Goal: Task Accomplishment & Management: Manage account settings

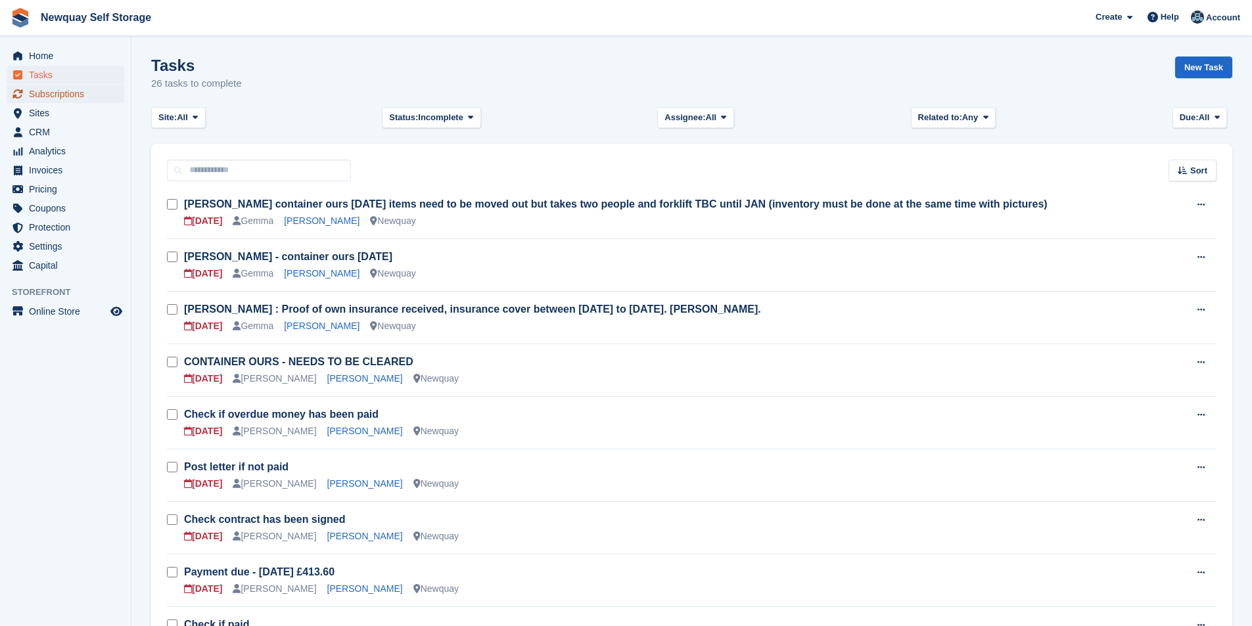
click at [55, 88] on span "Subscriptions" at bounding box center [68, 94] width 79 height 18
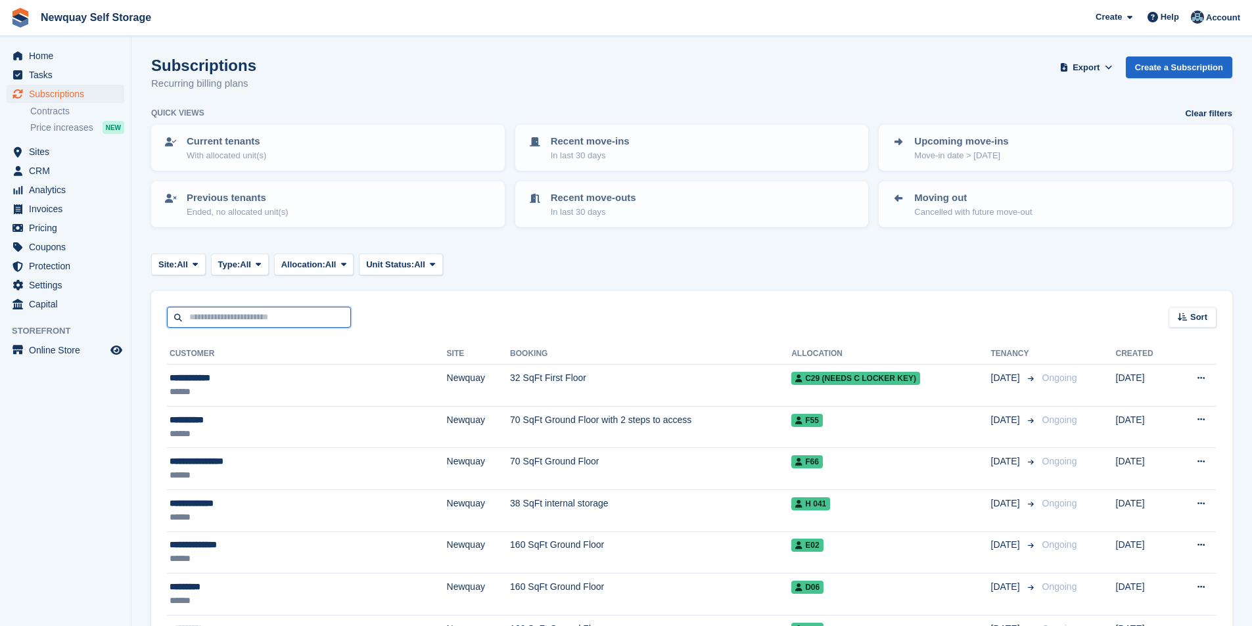
click at [269, 310] on input "text" at bounding box center [259, 318] width 184 height 22
type input "****"
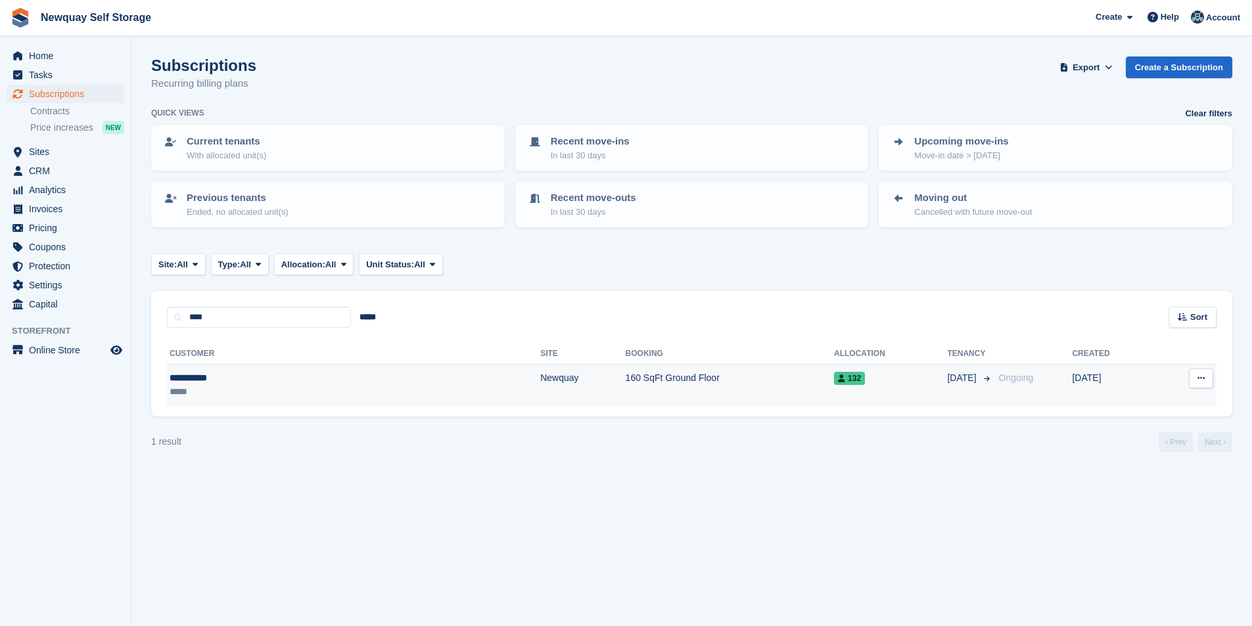
click at [202, 379] on div "**********" at bounding box center [253, 378] width 166 height 14
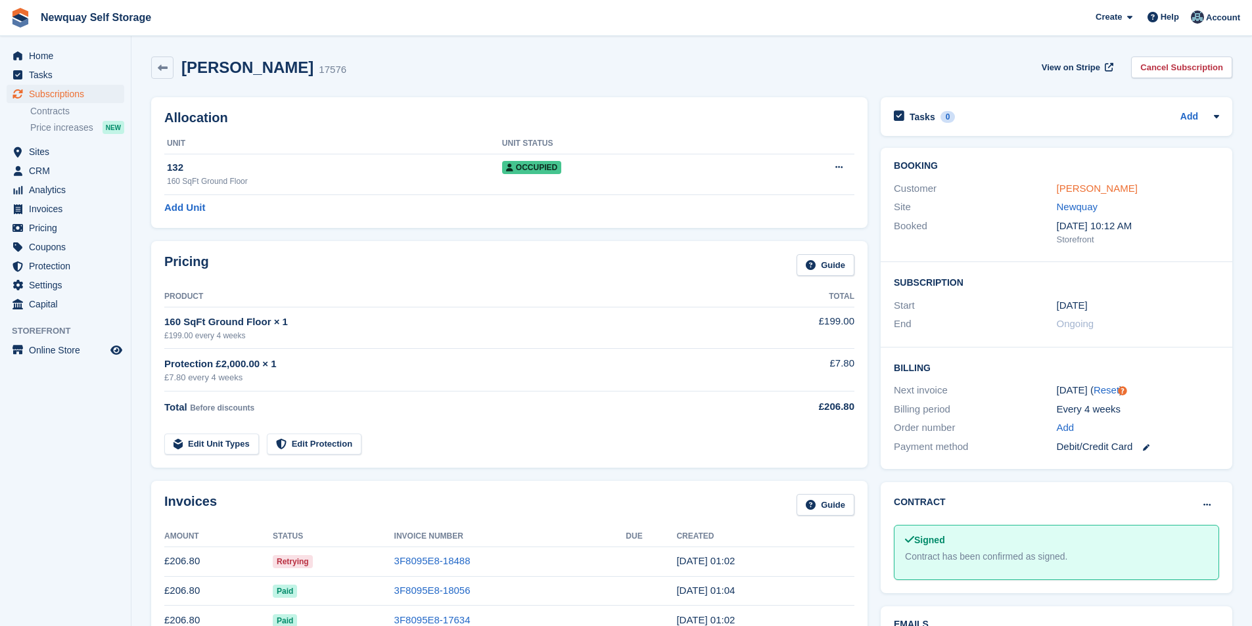
click at [1086, 190] on link "[PERSON_NAME]" at bounding box center [1097, 188] width 81 height 11
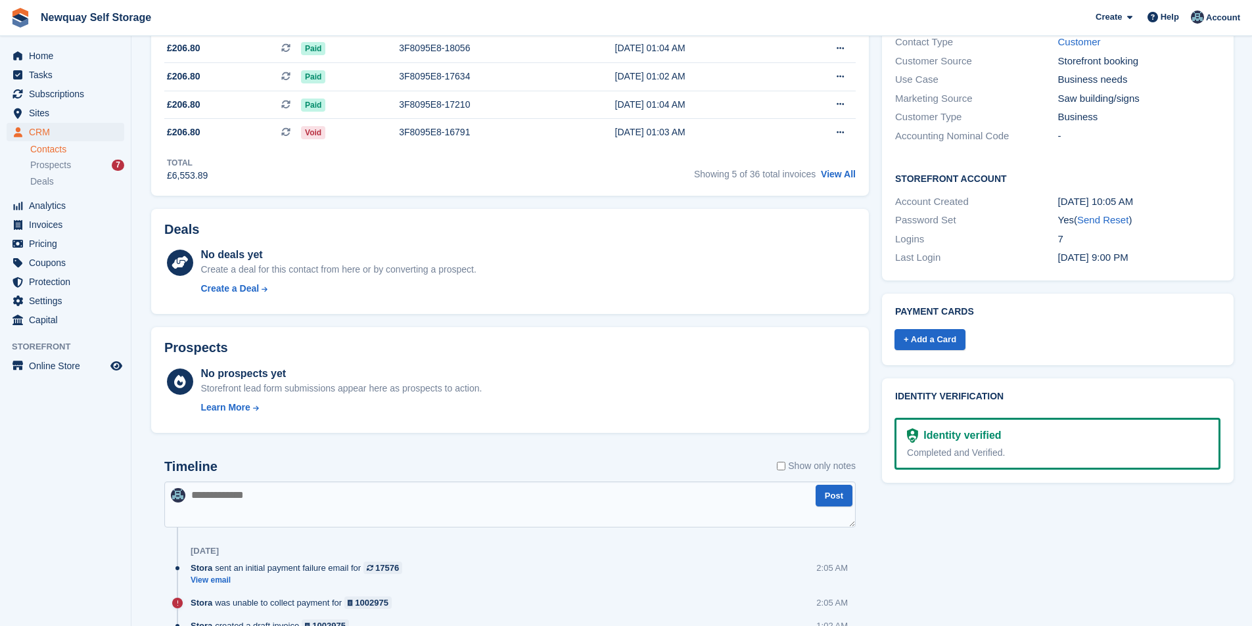
scroll to position [457, 0]
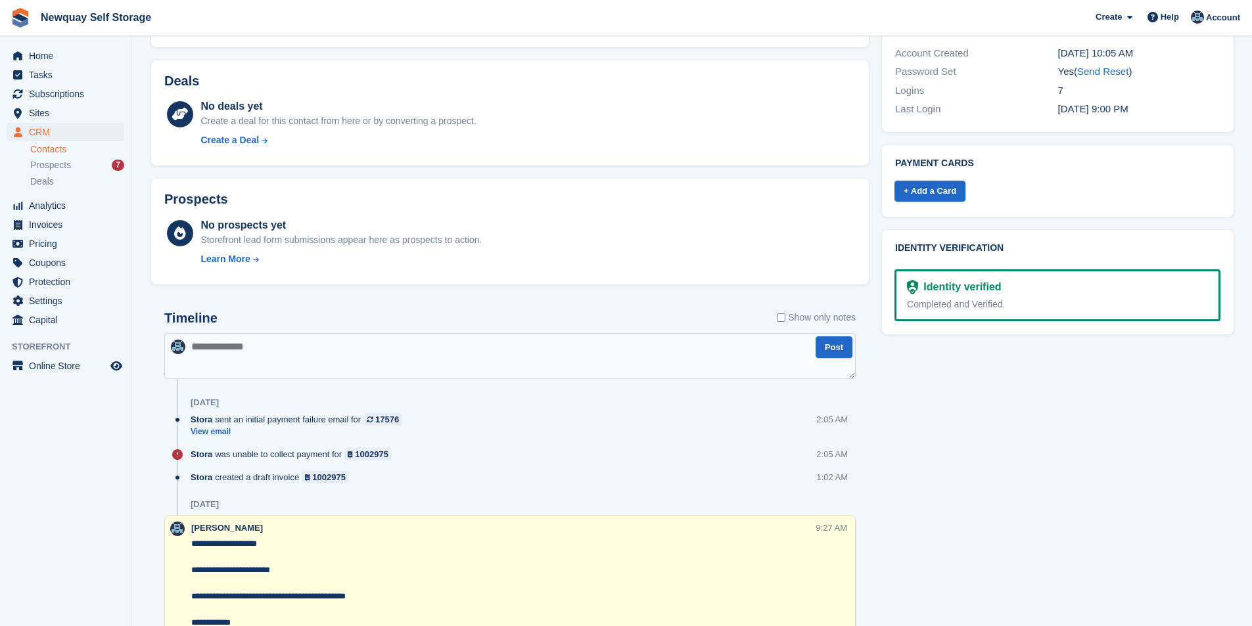
click at [356, 354] on textarea at bounding box center [509, 356] width 691 height 46
paste textarea "**********"
type textarea "**********"
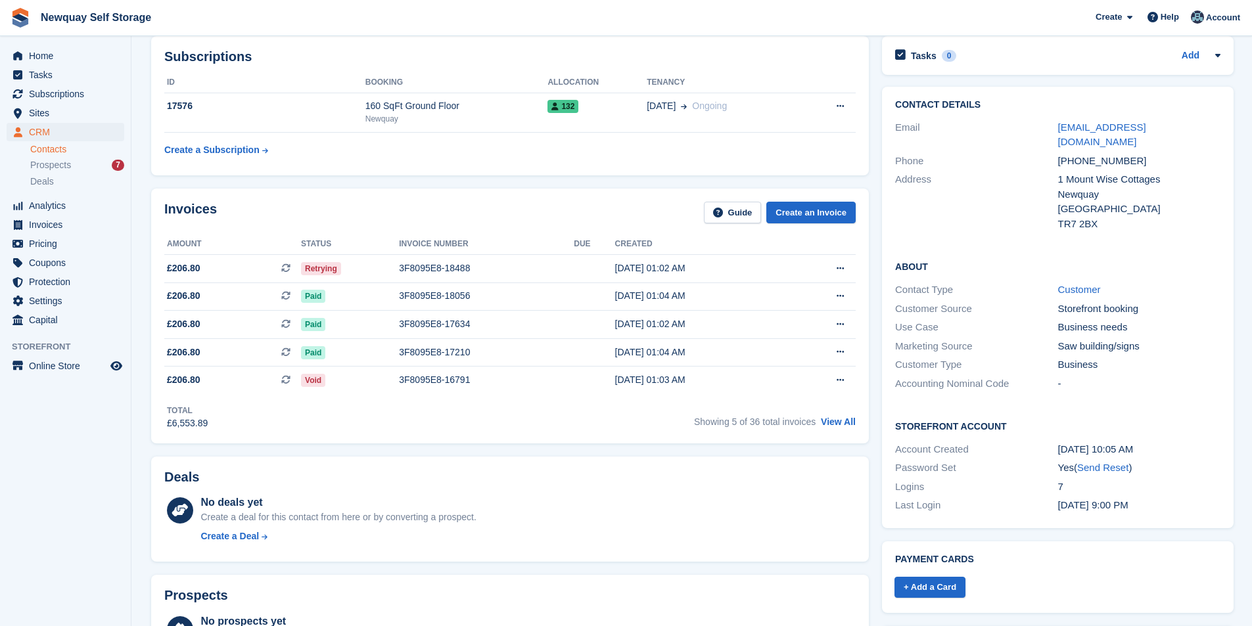
scroll to position [0, 0]
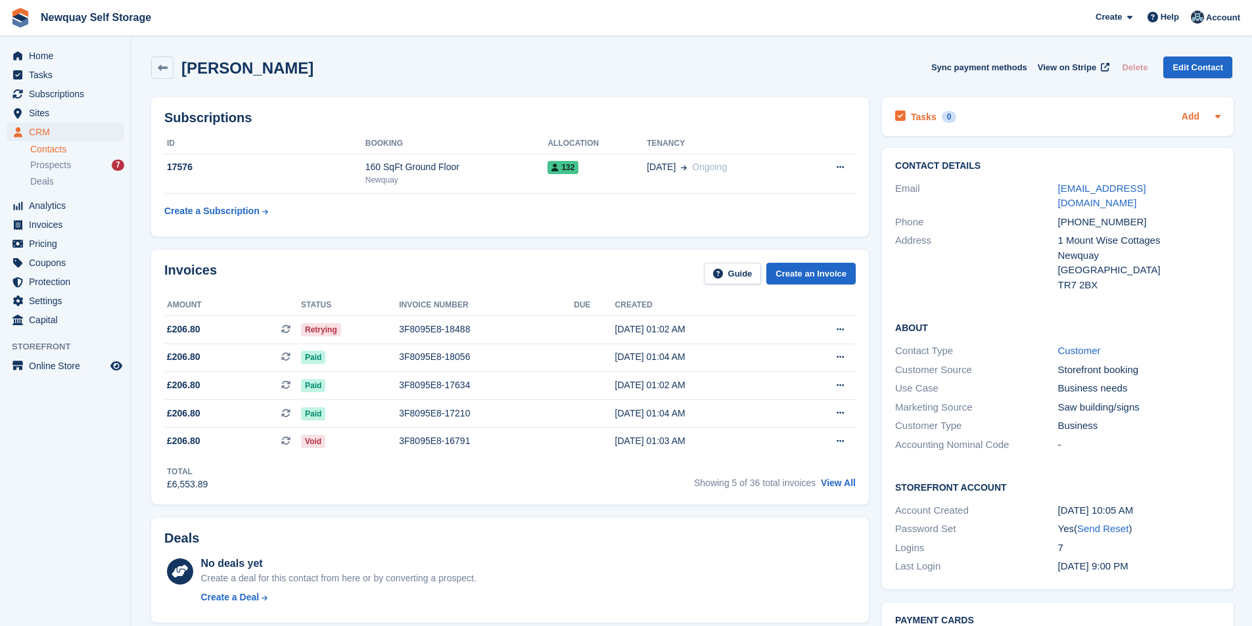
click at [1191, 117] on link "Add" at bounding box center [1191, 117] width 18 height 15
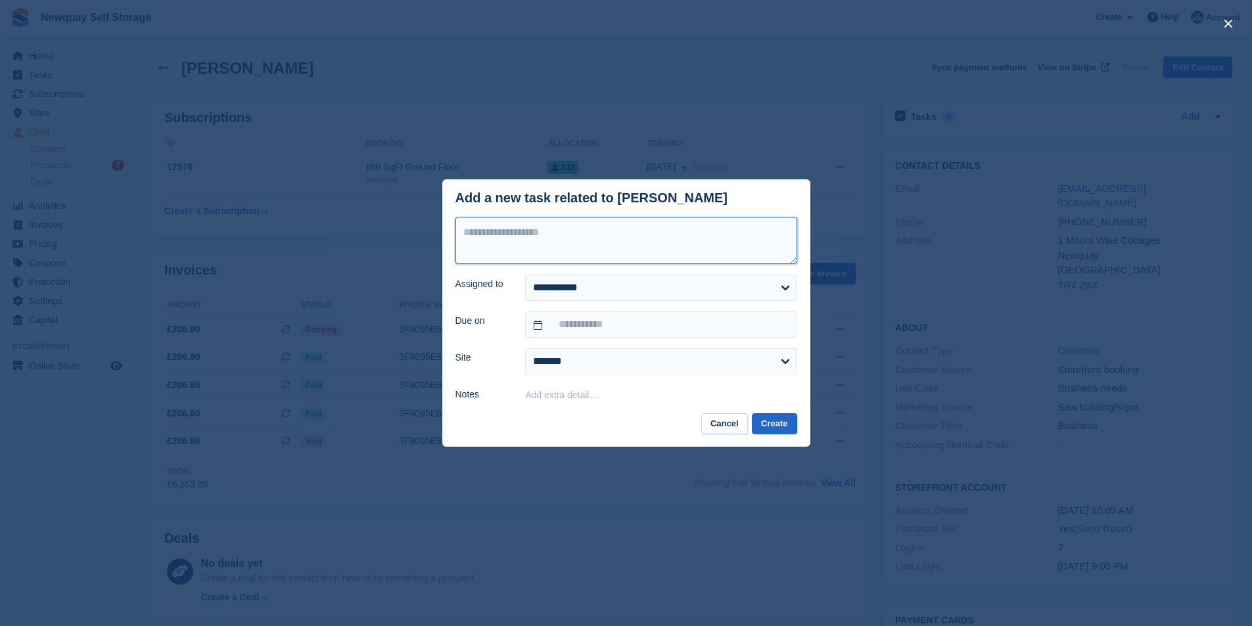
click at [655, 227] on textarea at bounding box center [626, 240] width 342 height 47
type textarea "**********"
click at [684, 287] on select "**********" at bounding box center [660, 288] width 271 height 26
select select "****"
click at [525, 275] on select "**********" at bounding box center [660, 288] width 271 height 26
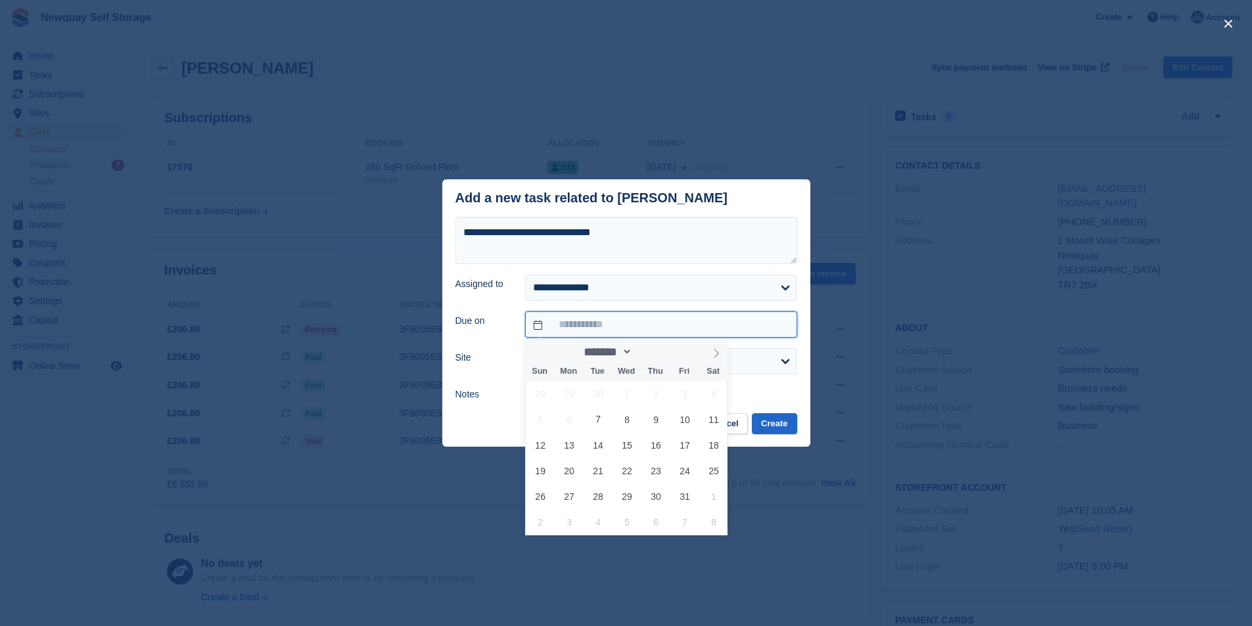
click at [681, 328] on input "text" at bounding box center [660, 325] width 271 height 26
click at [596, 444] on span "14" at bounding box center [599, 445] width 26 height 26
type input "**********"
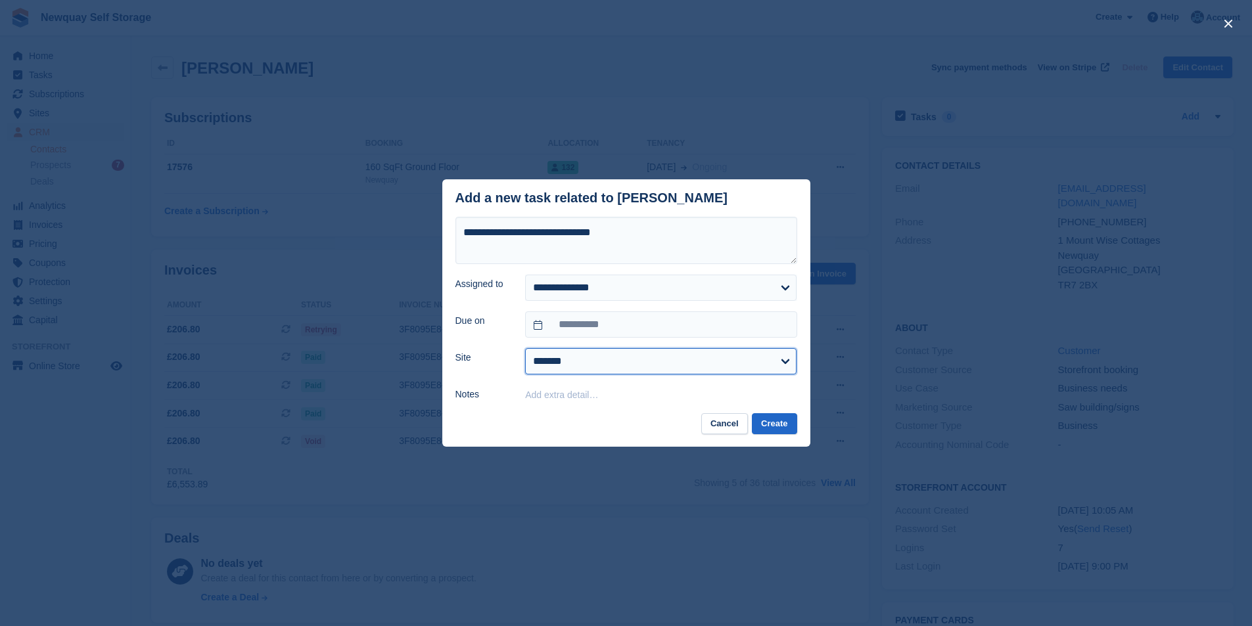
click at [701, 370] on select "******* ******* ********" at bounding box center [660, 361] width 271 height 26
select select "***"
click at [525, 349] on select "******* ******* ********" at bounding box center [660, 361] width 271 height 26
click at [769, 428] on button "Create" at bounding box center [774, 424] width 45 height 22
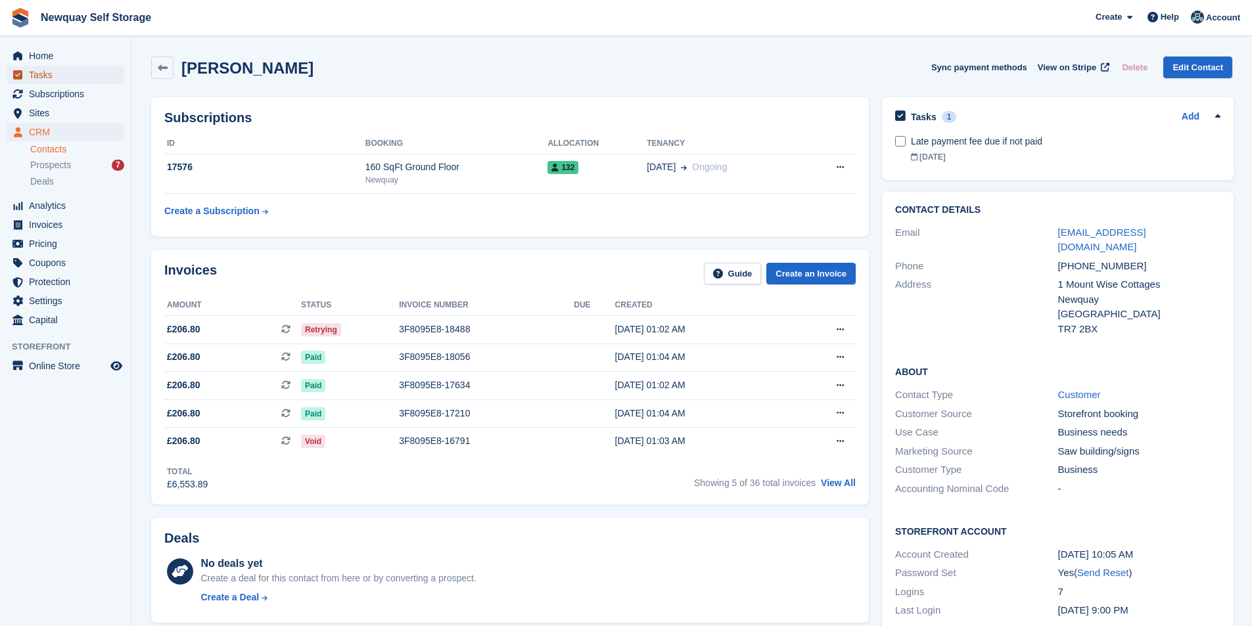
click at [38, 76] on span "Tasks" at bounding box center [68, 75] width 79 height 18
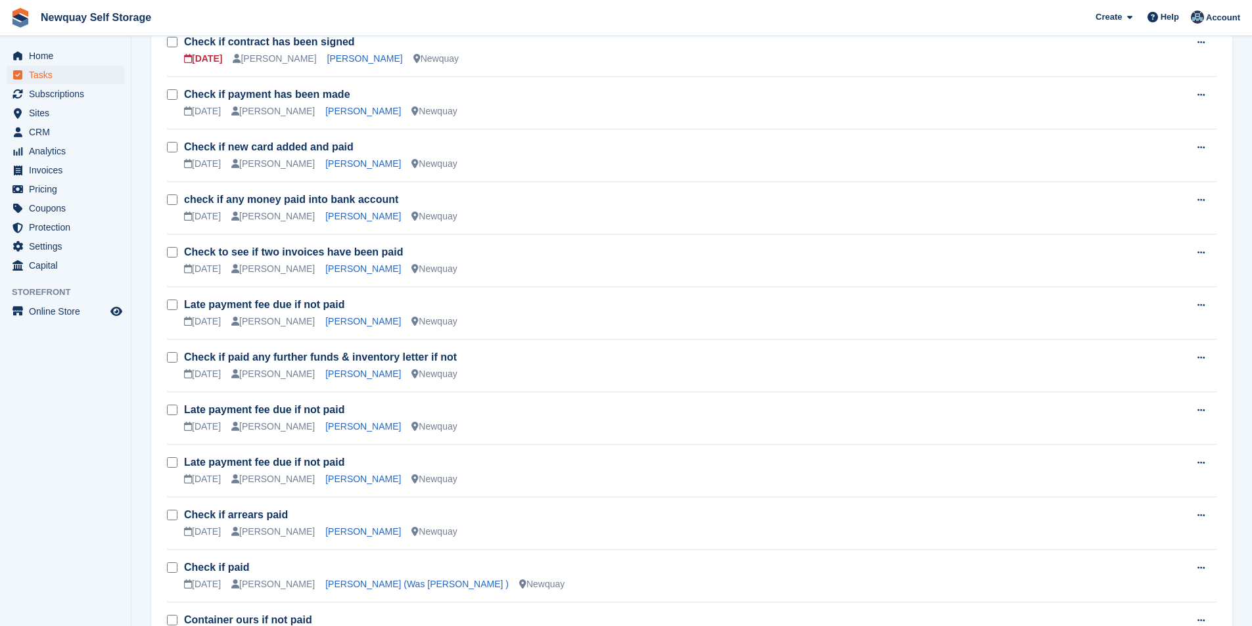
scroll to position [1040, 0]
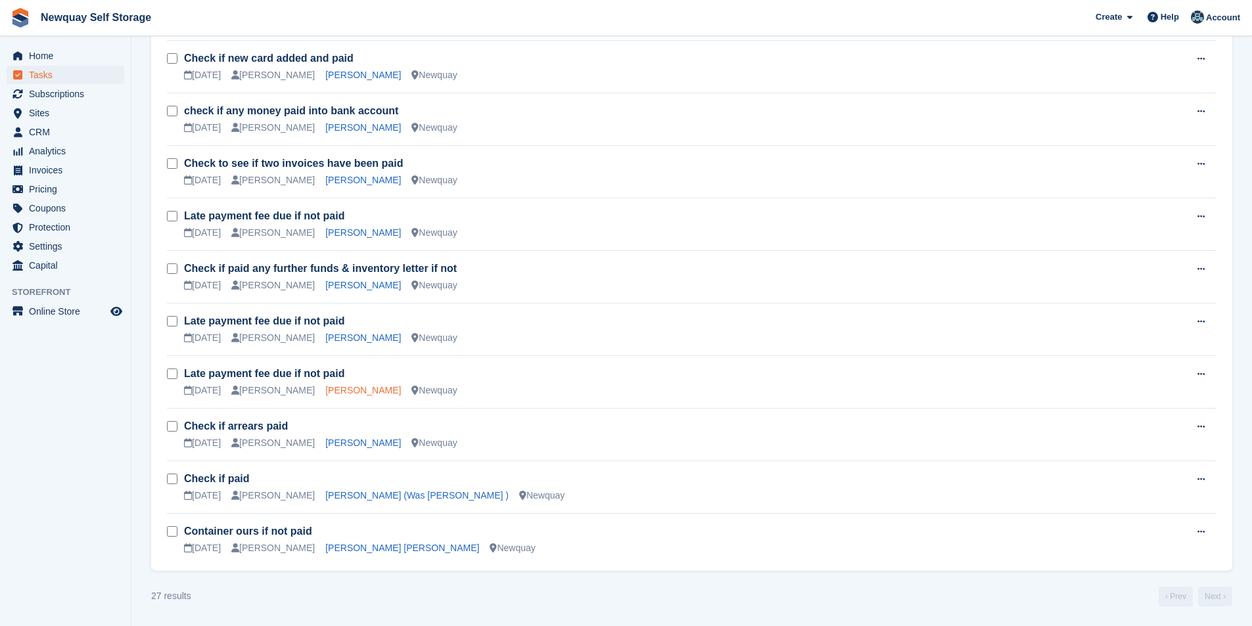
click at [341, 395] on link "[PERSON_NAME]" at bounding box center [363, 390] width 76 height 11
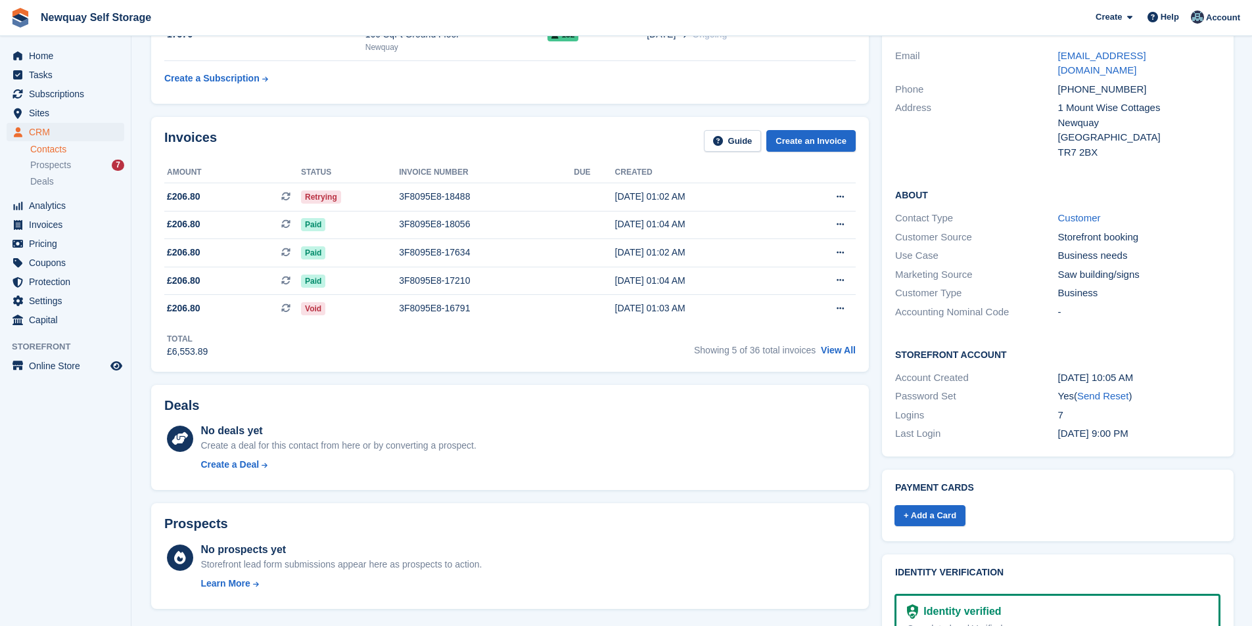
scroll to position [131, 0]
click at [62, 75] on span "Tasks" at bounding box center [68, 75] width 79 height 18
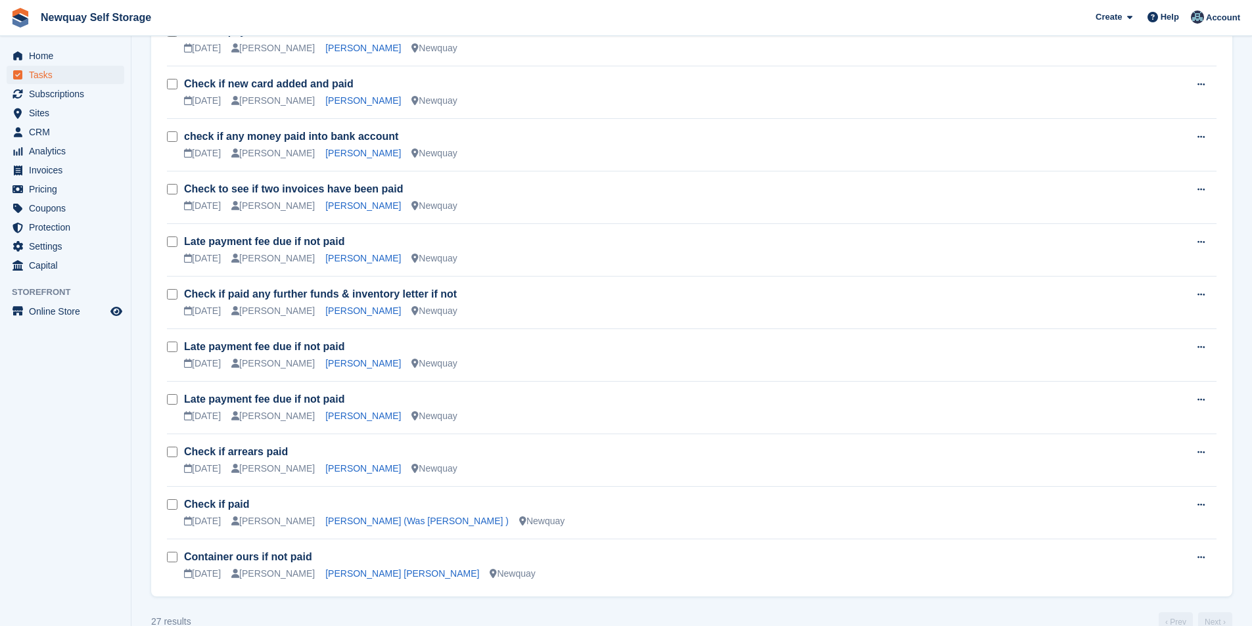
scroll to position [1040, 0]
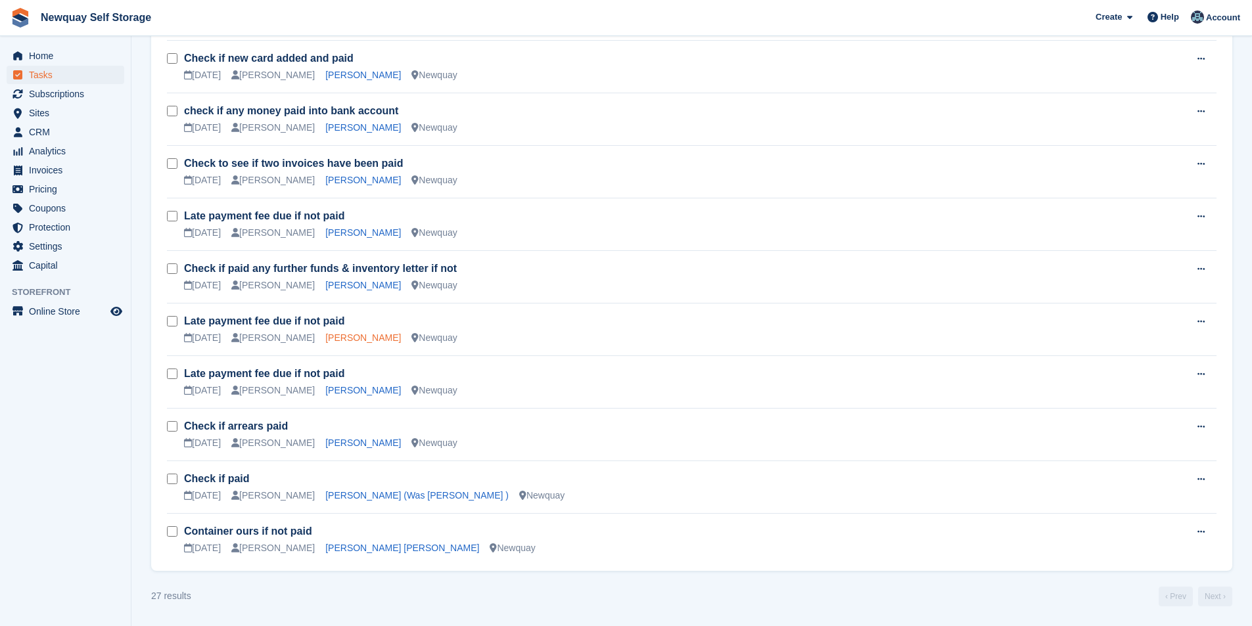
click at [361, 340] on link "[PERSON_NAME]" at bounding box center [363, 338] width 76 height 11
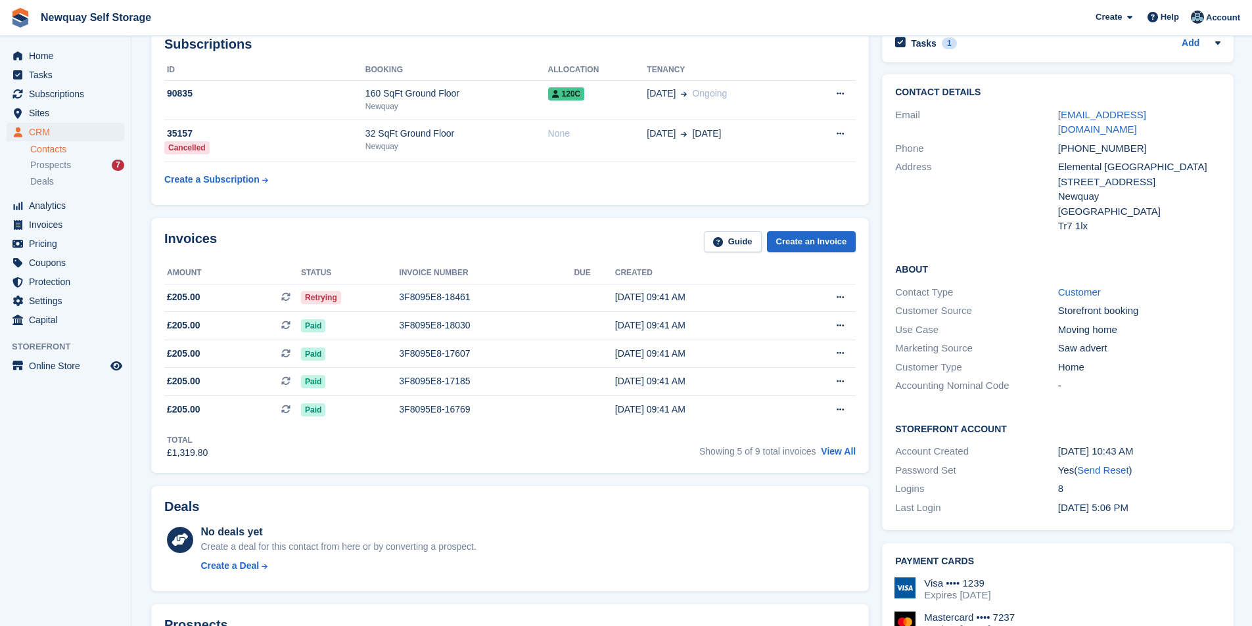
scroll to position [66, 0]
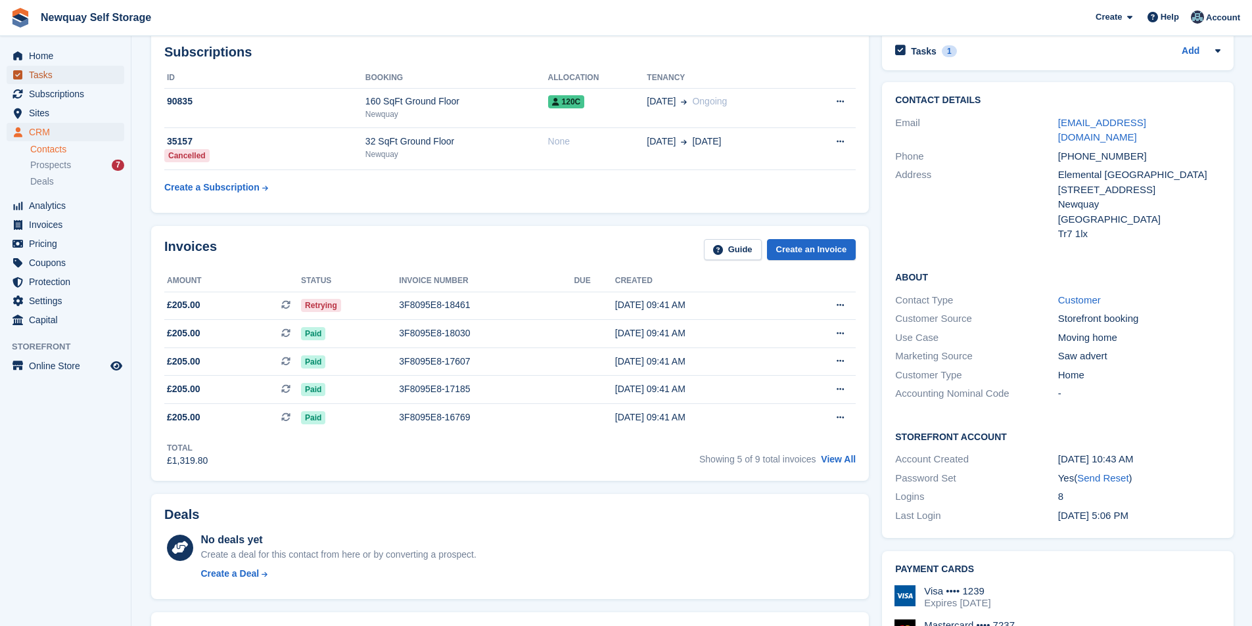
click at [56, 76] on span "Tasks" at bounding box center [68, 75] width 79 height 18
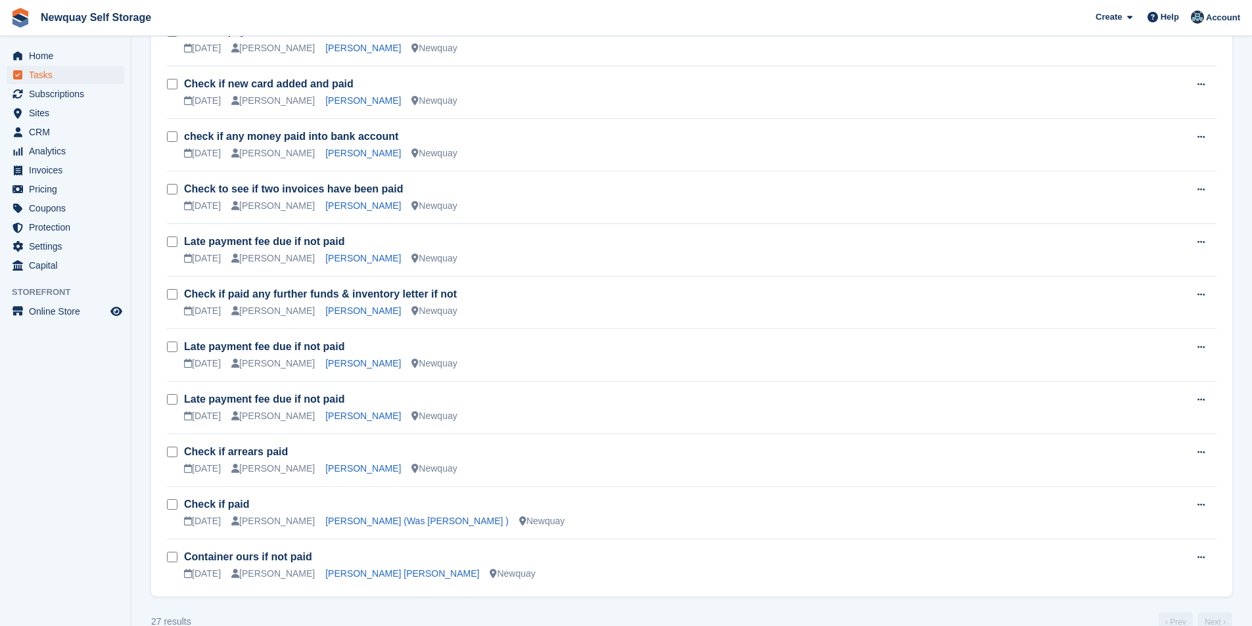
scroll to position [1040, 0]
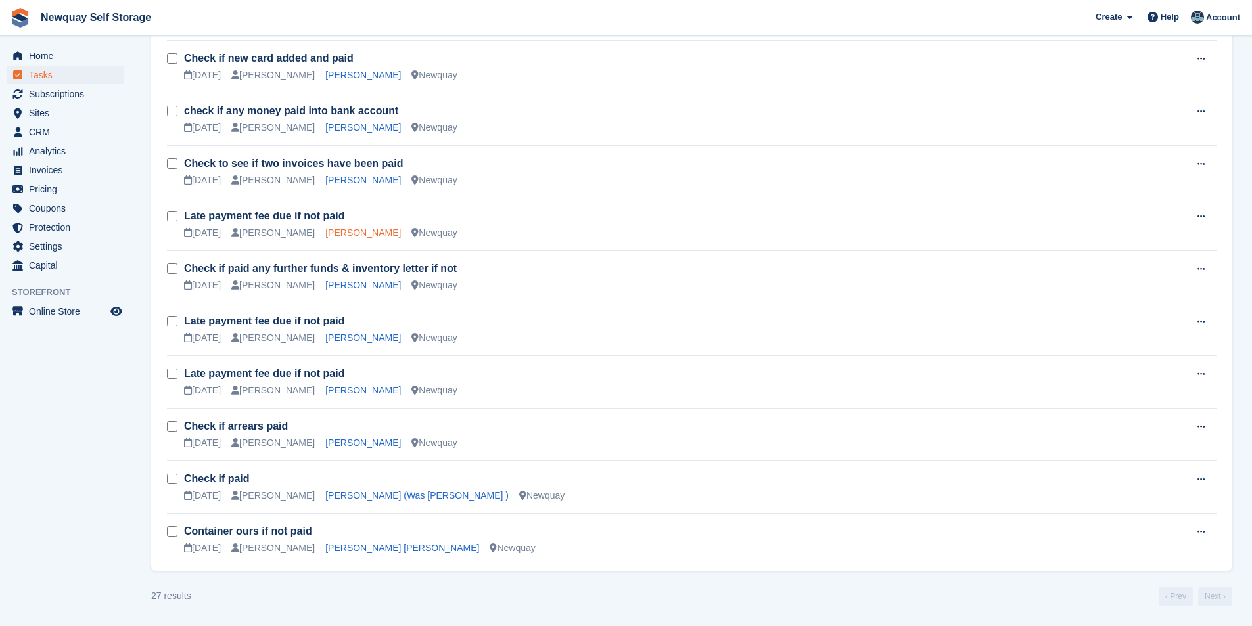
click at [333, 233] on link "Daniel Johnson" at bounding box center [363, 232] width 76 height 11
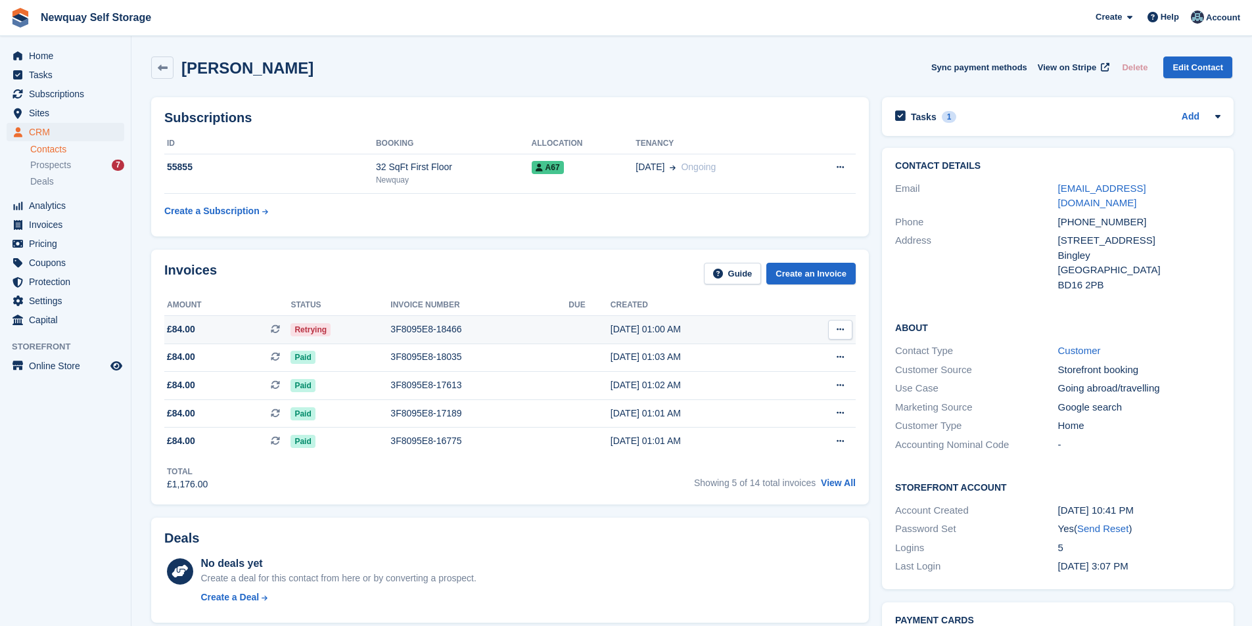
click at [414, 323] on div "3F8095E8-18466" at bounding box center [479, 330] width 178 height 14
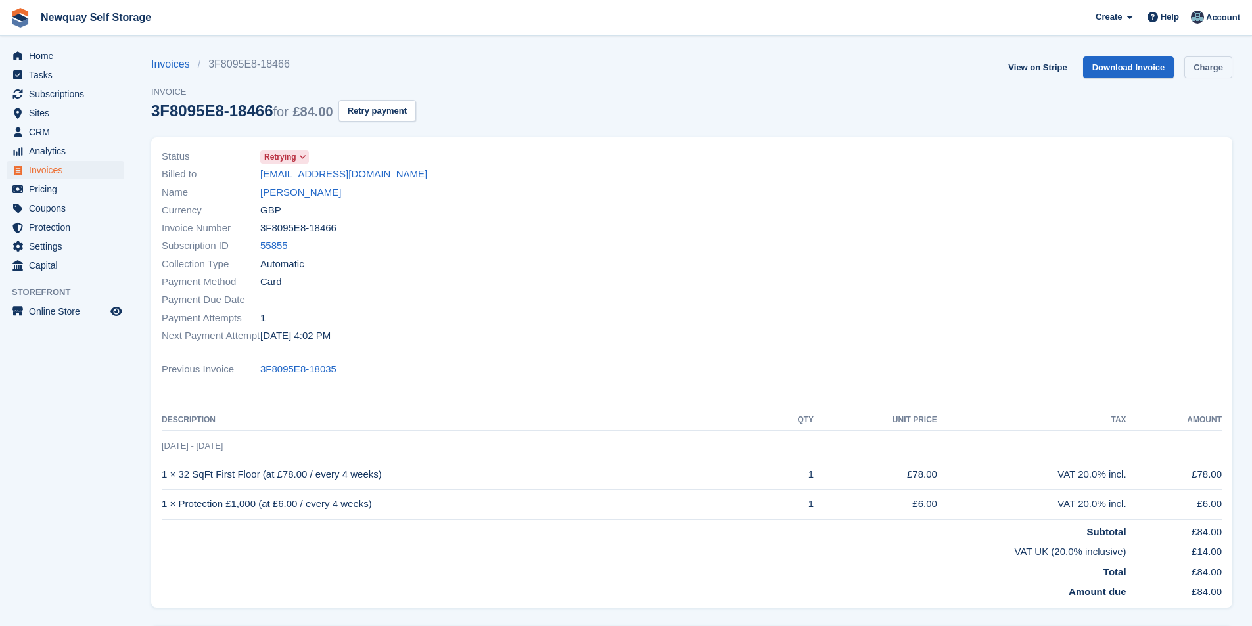
click at [1230, 68] on link "Charge" at bounding box center [1208, 68] width 48 height 22
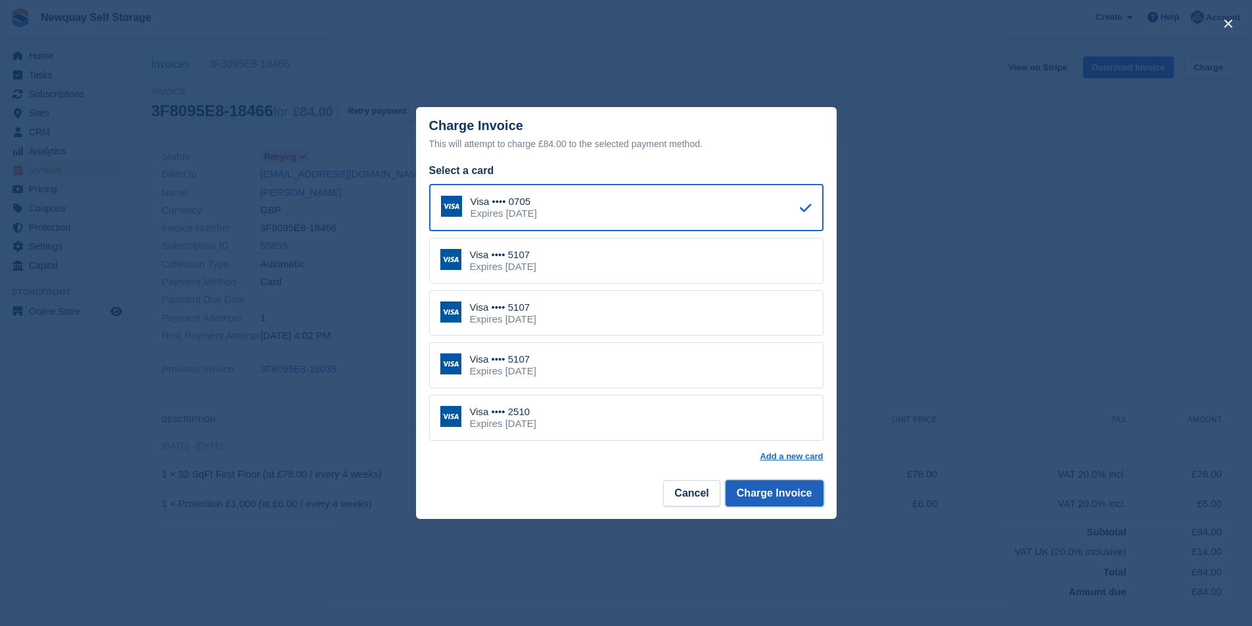
click at [785, 492] on button "Charge Invoice" at bounding box center [775, 493] width 98 height 26
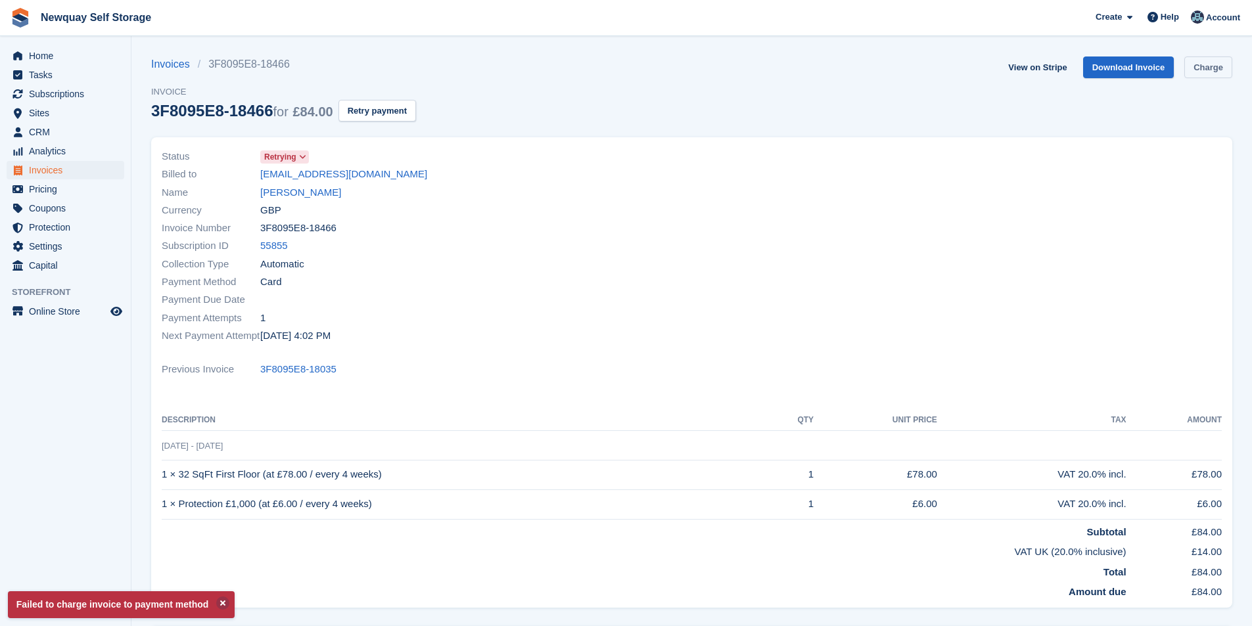
click at [1214, 74] on link "Charge" at bounding box center [1208, 68] width 48 height 22
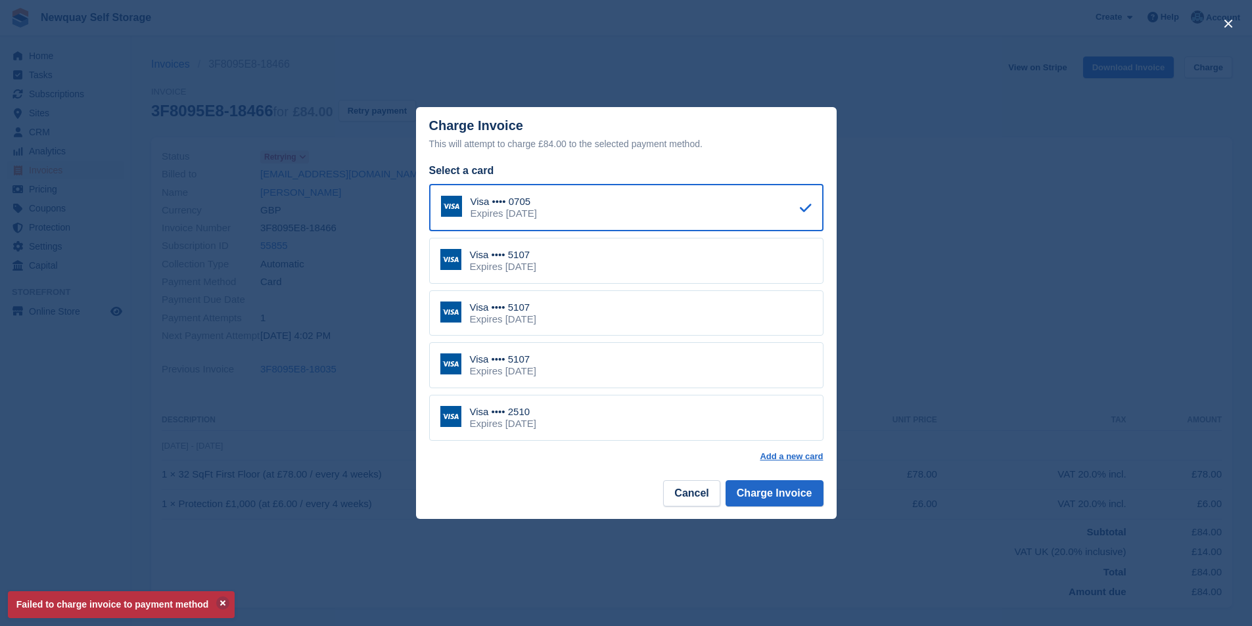
click at [536, 268] on div "Expires December 2031" at bounding box center [503, 267] width 66 height 12
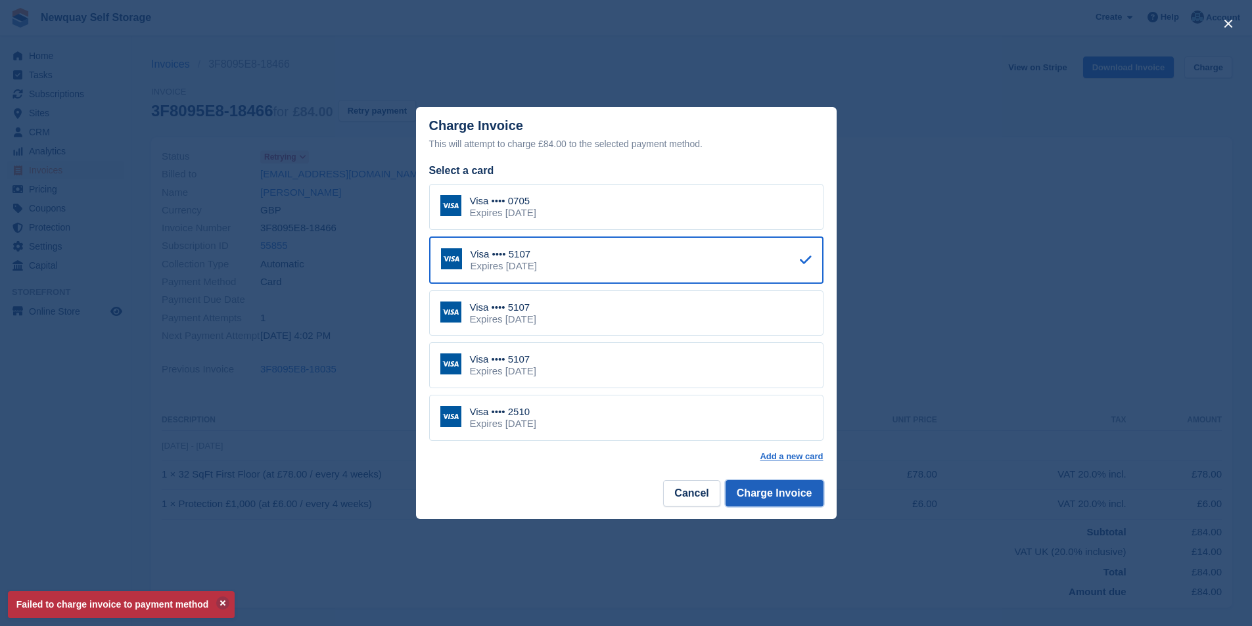
click at [782, 492] on button "Charge Invoice" at bounding box center [775, 493] width 98 height 26
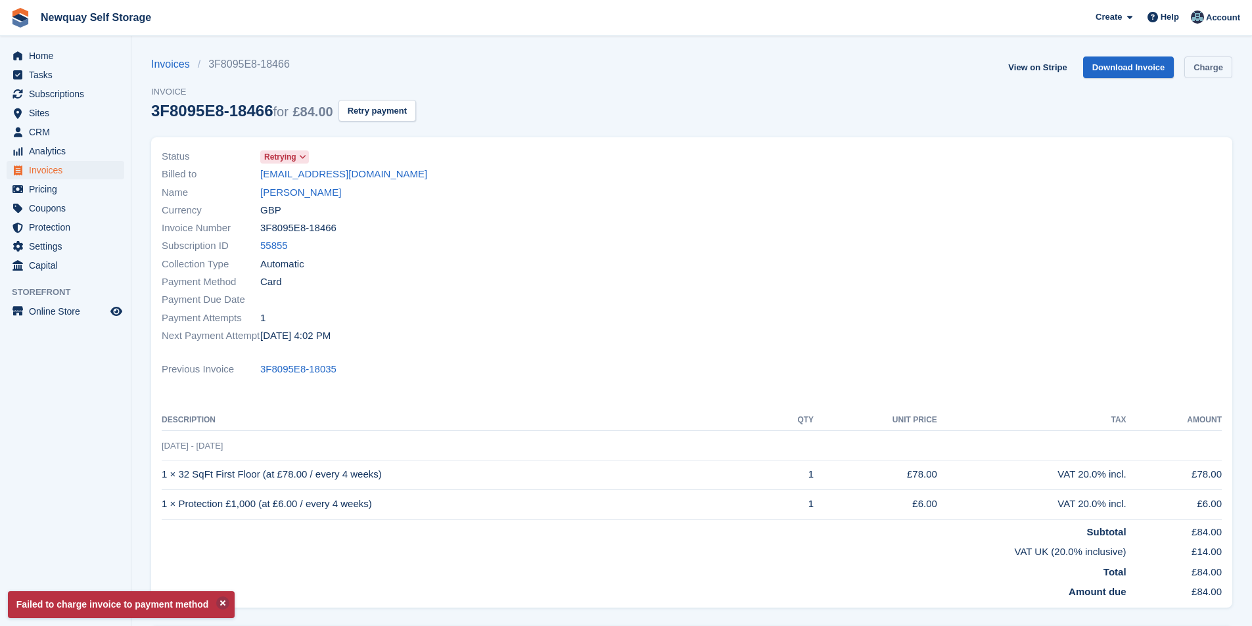
click at [1210, 59] on link "Charge" at bounding box center [1208, 68] width 48 height 22
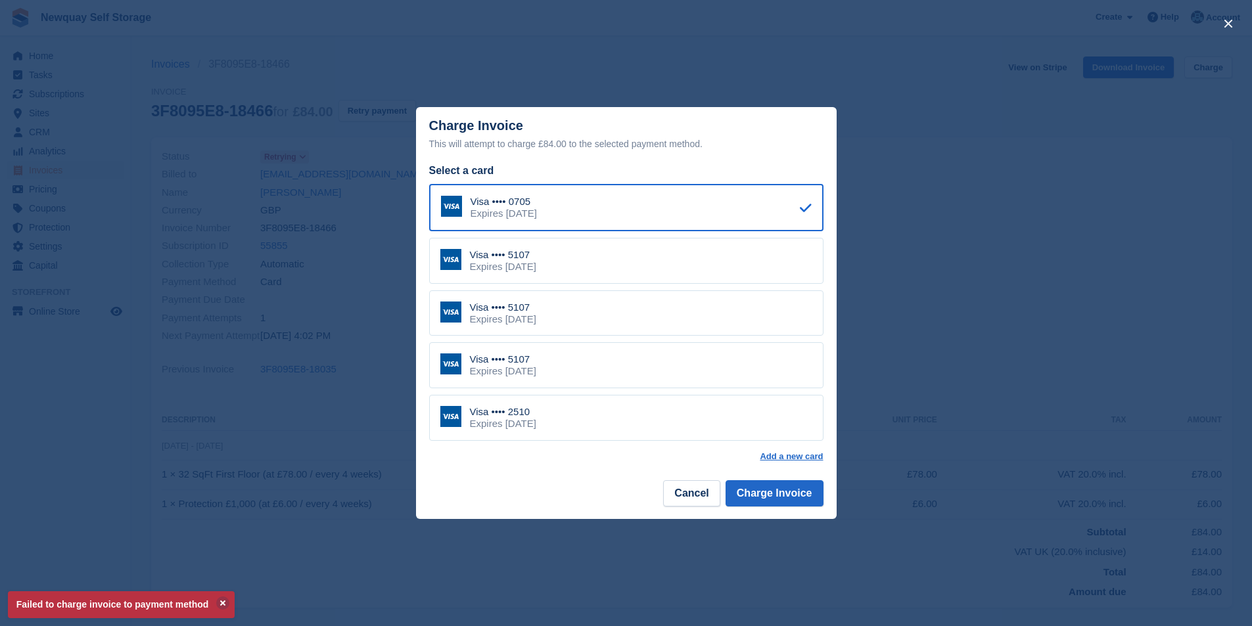
click at [599, 409] on div "Visa •••• 2510 Expires December 2031" at bounding box center [626, 418] width 394 height 46
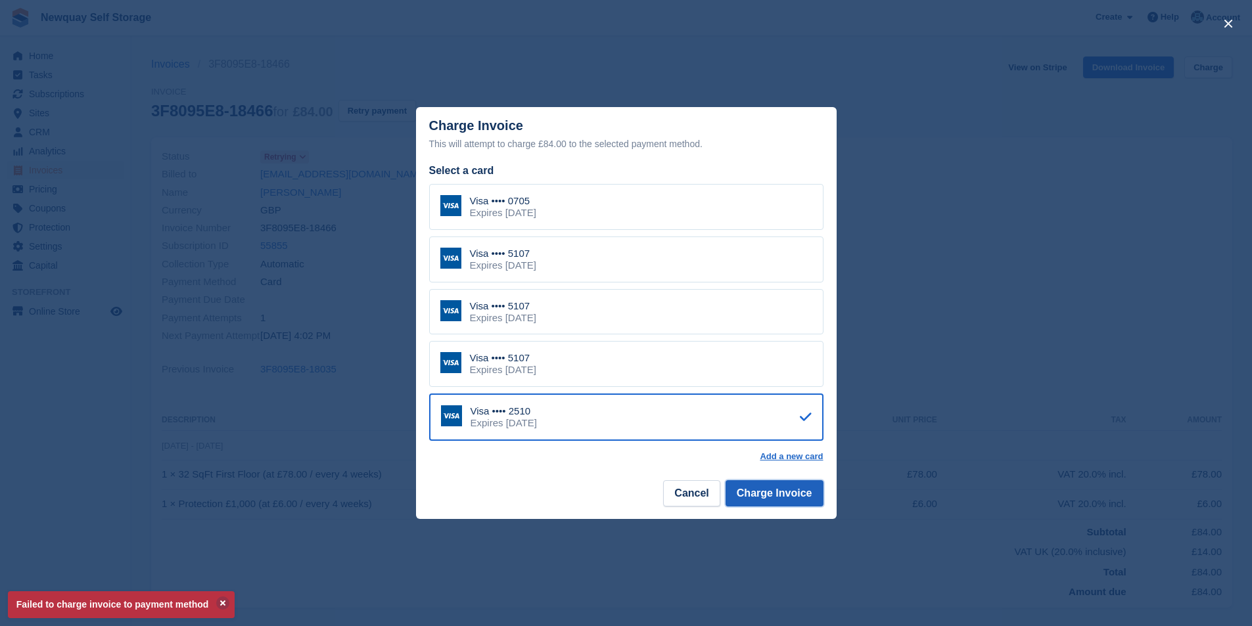
click at [799, 494] on button "Charge Invoice" at bounding box center [775, 493] width 98 height 26
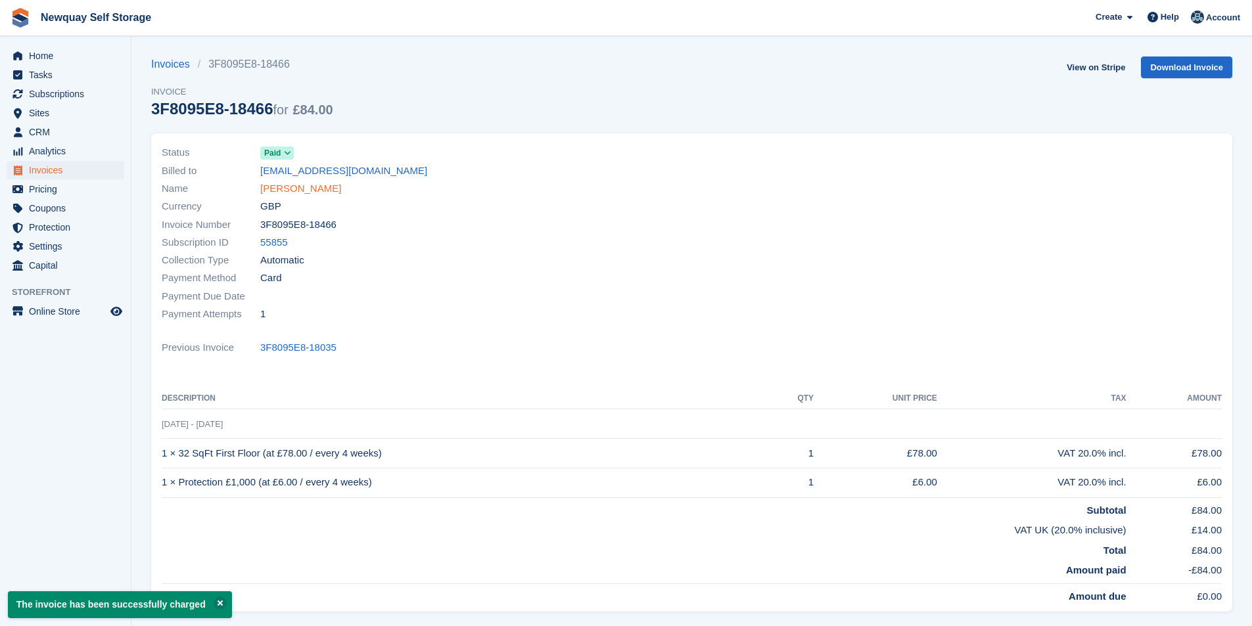
click at [317, 187] on link "[PERSON_NAME]" at bounding box center [300, 188] width 81 height 15
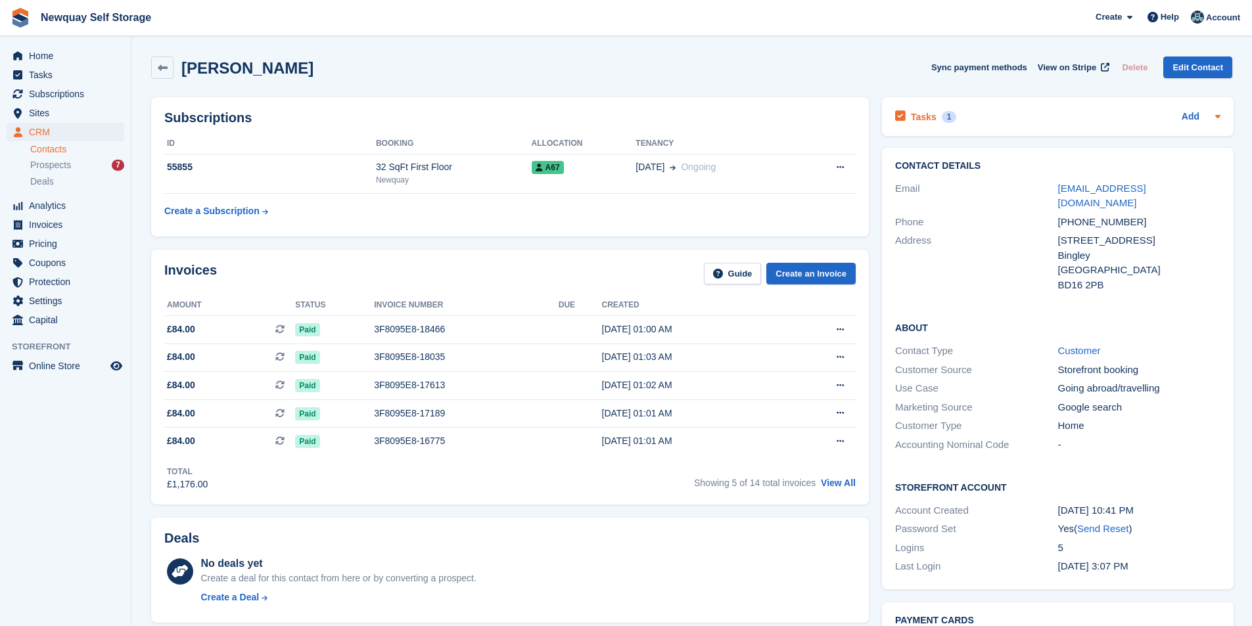
click at [922, 116] on h2 "Tasks" at bounding box center [924, 117] width 26 height 12
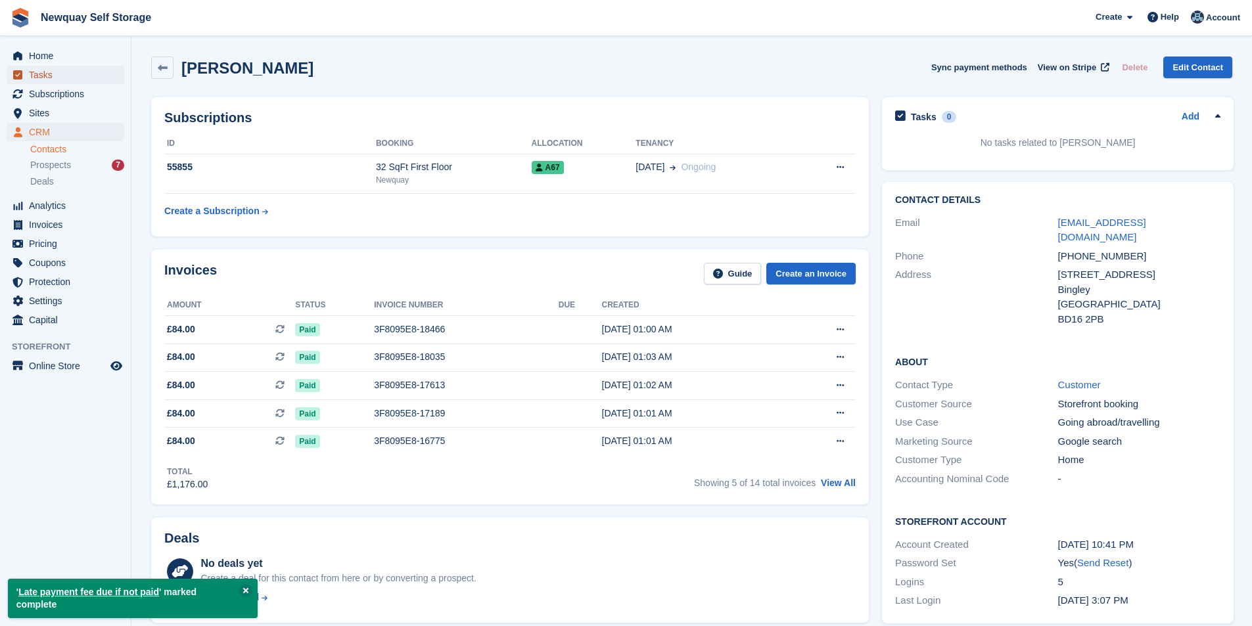
click at [62, 78] on span "Tasks" at bounding box center [68, 75] width 79 height 18
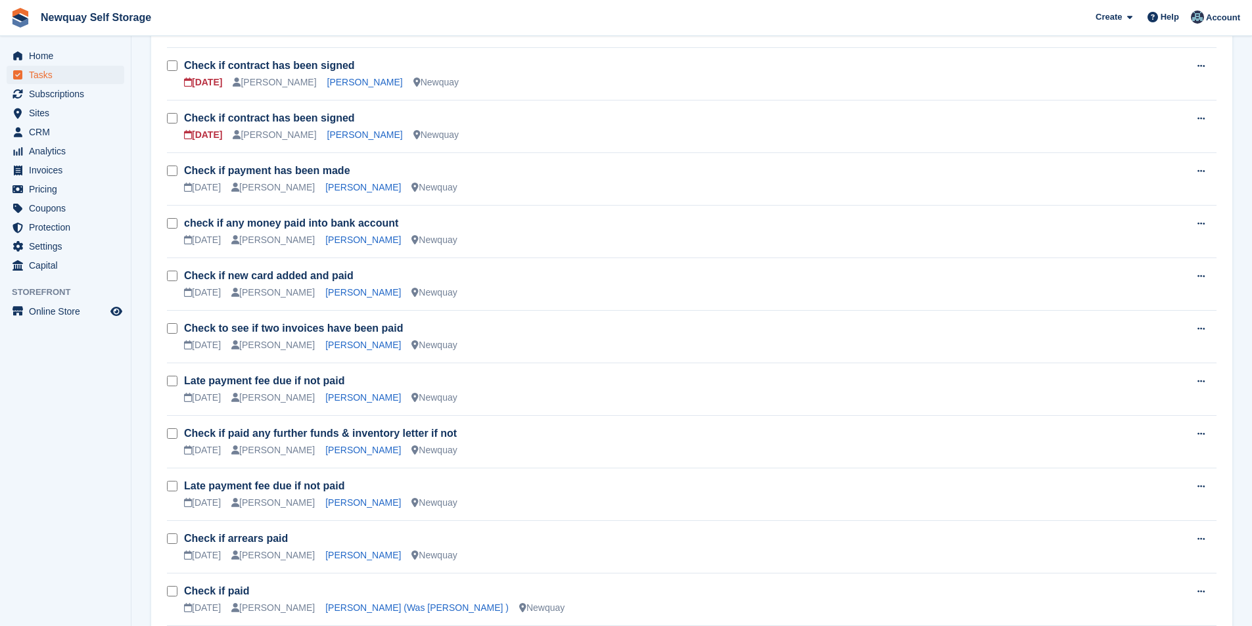
scroll to position [987, 0]
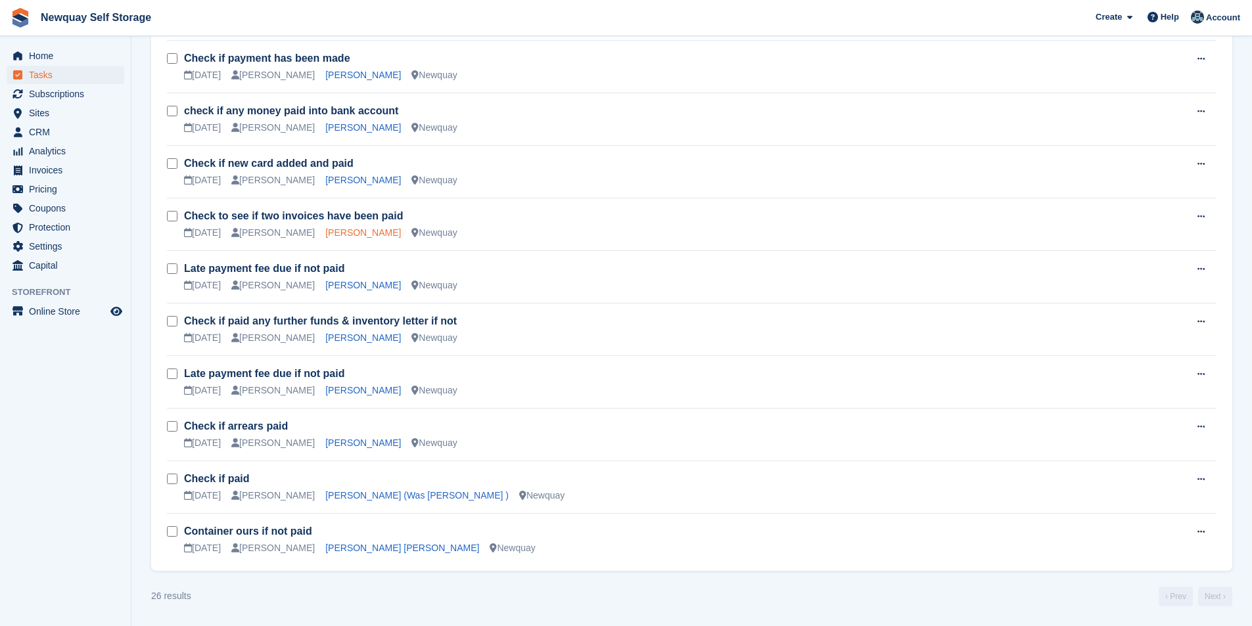
click at [332, 230] on link "[PERSON_NAME]" at bounding box center [363, 232] width 76 height 11
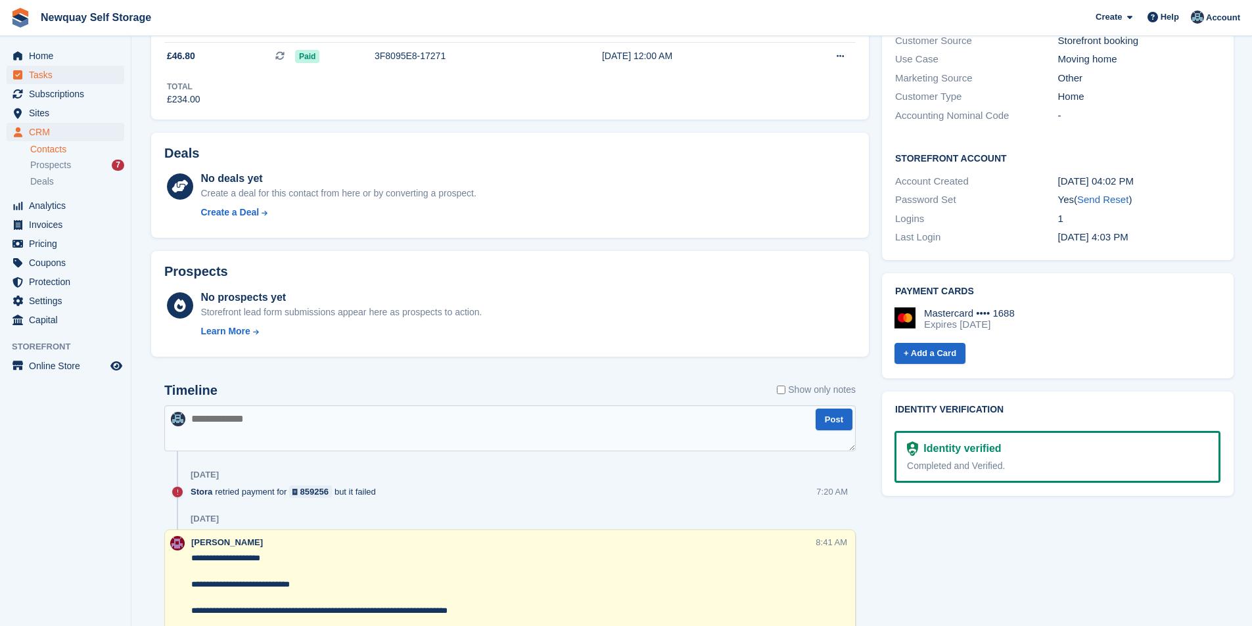
scroll to position [329, 0]
click at [48, 74] on span "Tasks" at bounding box center [68, 75] width 79 height 18
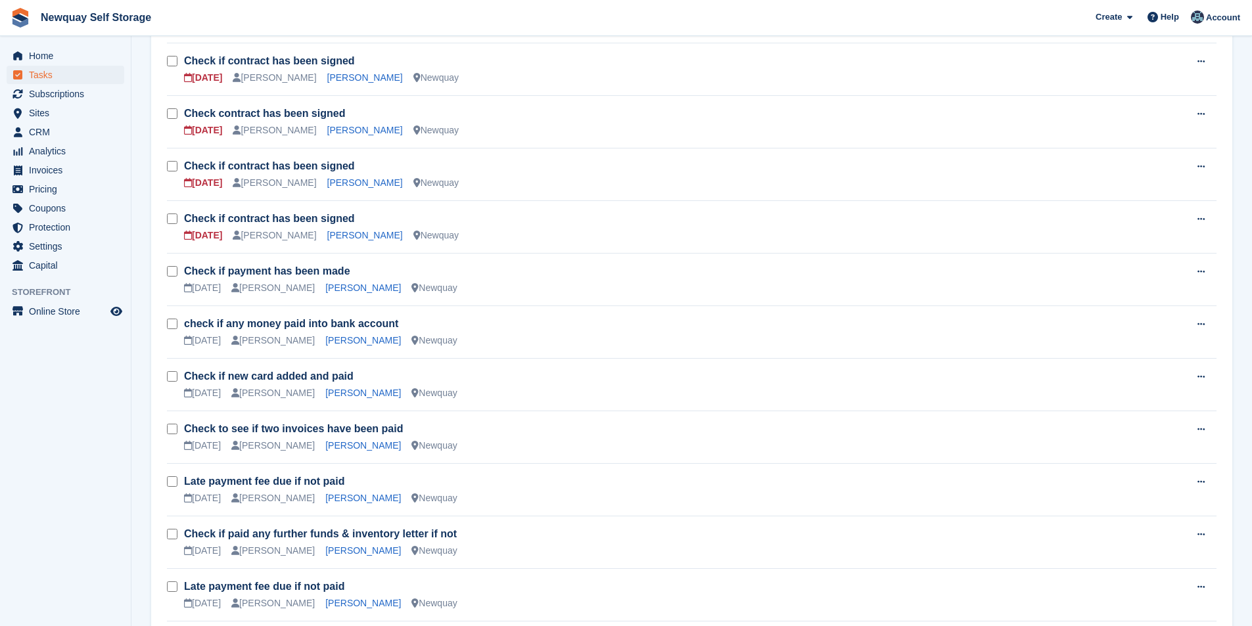
scroll to position [920, 0]
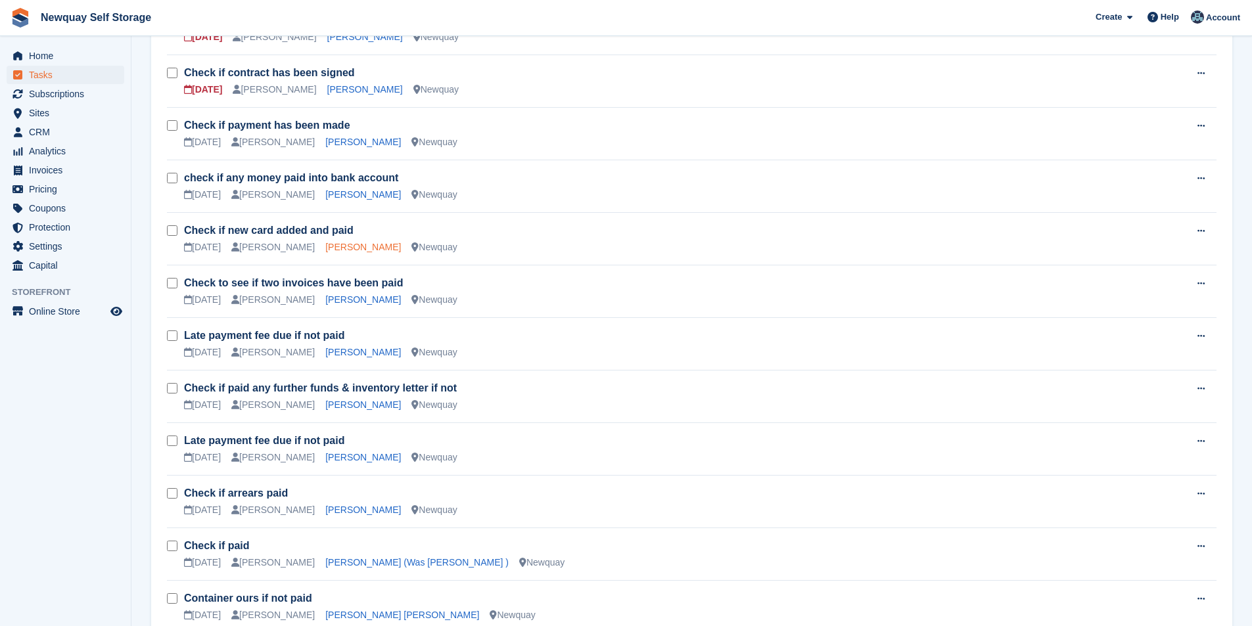
click at [325, 246] on link "[PERSON_NAME]" at bounding box center [363, 247] width 76 height 11
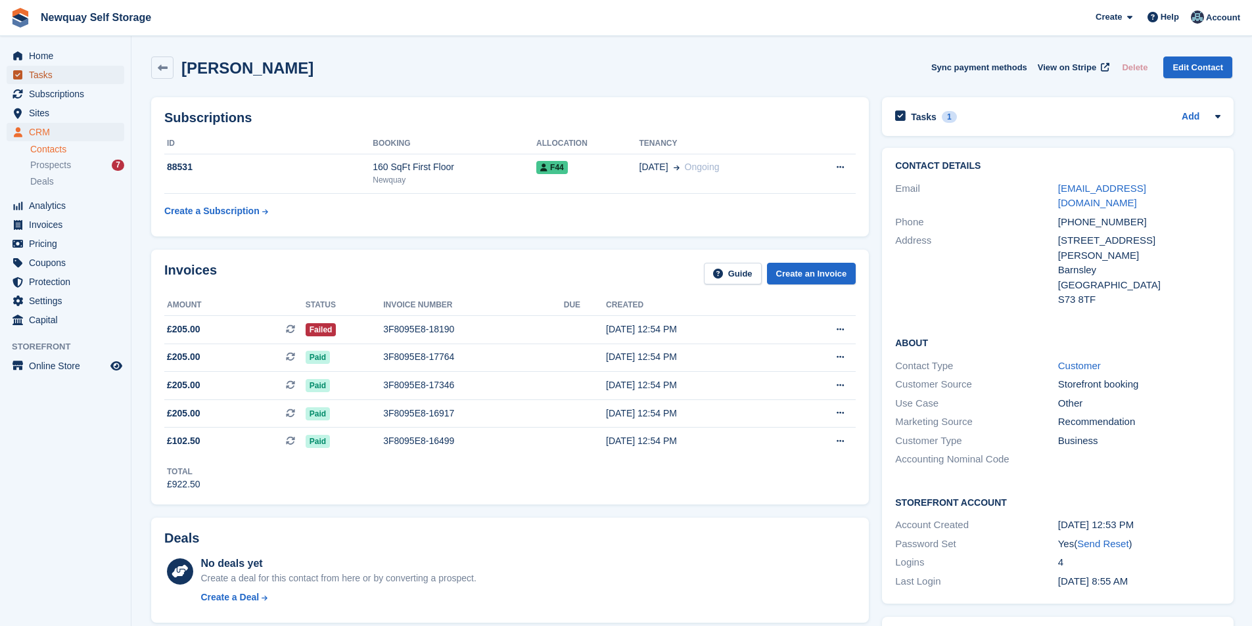
click at [69, 76] on span "Tasks" at bounding box center [68, 75] width 79 height 18
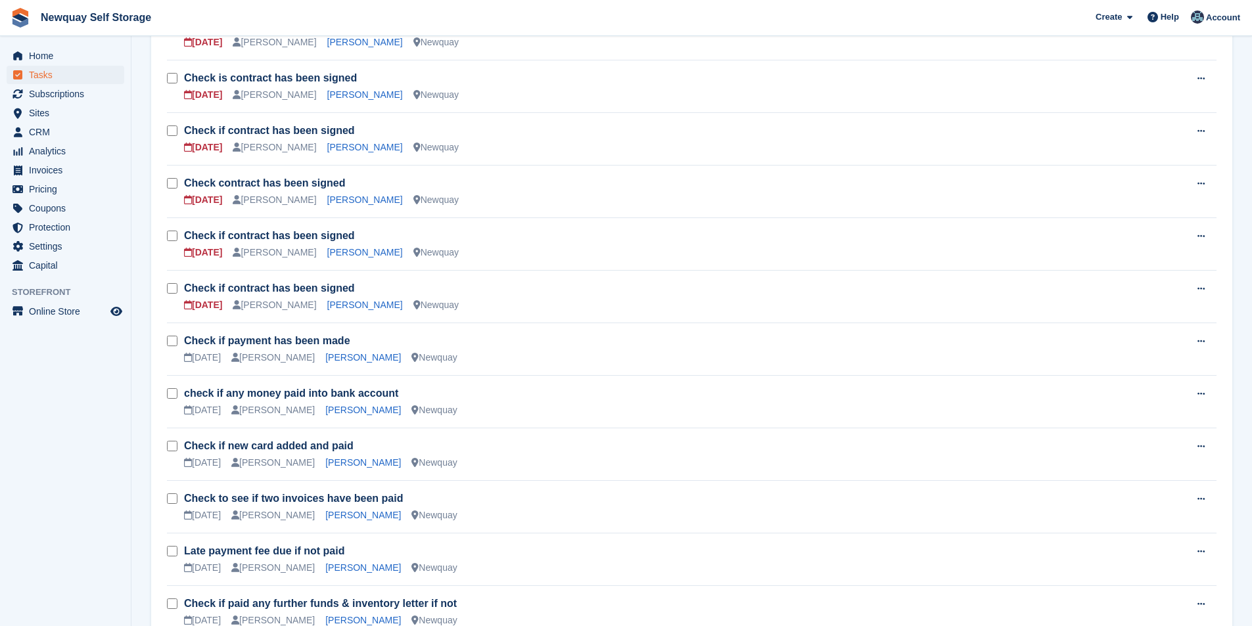
scroll to position [723, 0]
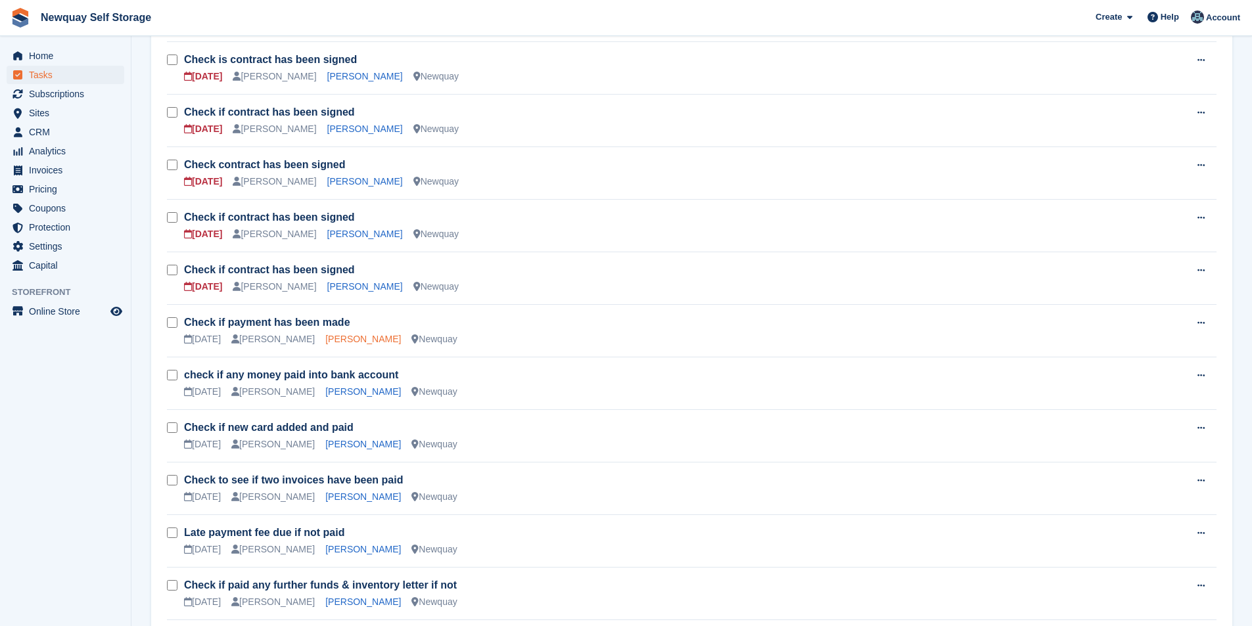
click at [336, 336] on link "[PERSON_NAME]" at bounding box center [363, 339] width 76 height 11
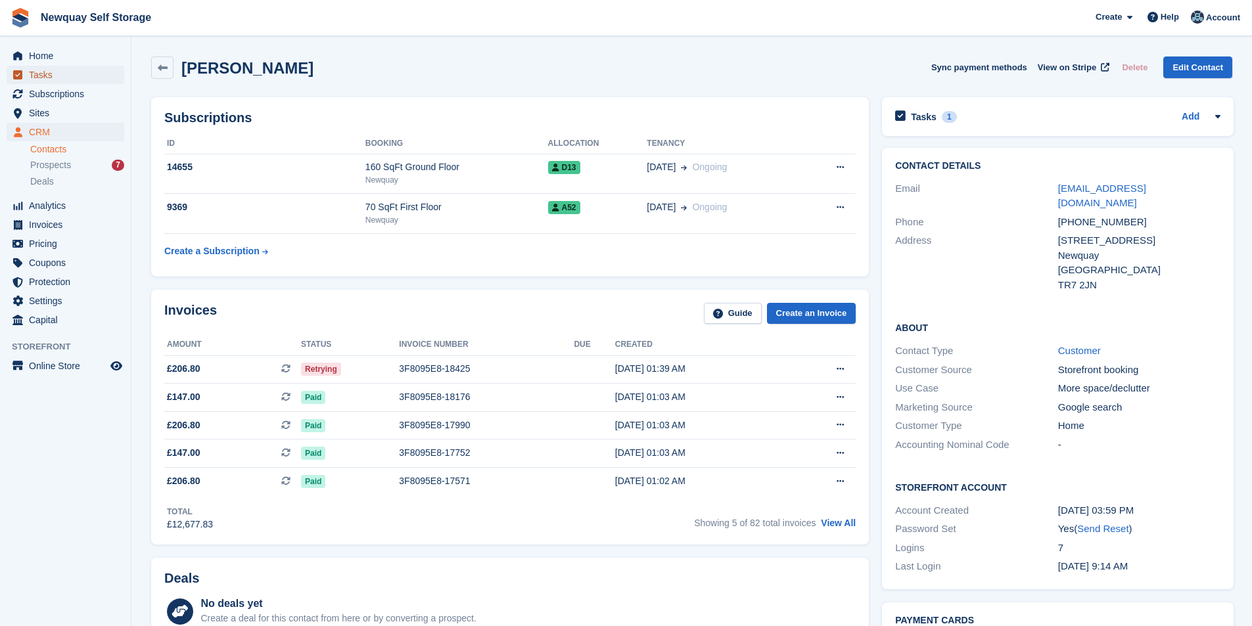
click at [47, 78] on span "Tasks" at bounding box center [68, 75] width 79 height 18
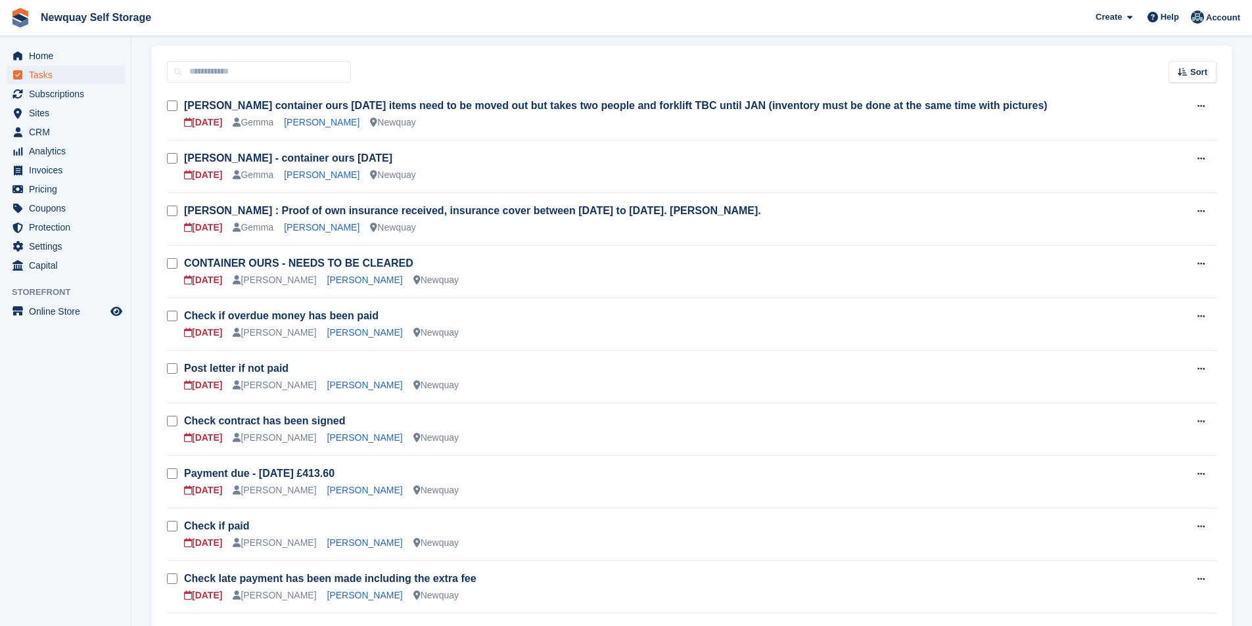
scroll to position [329, 0]
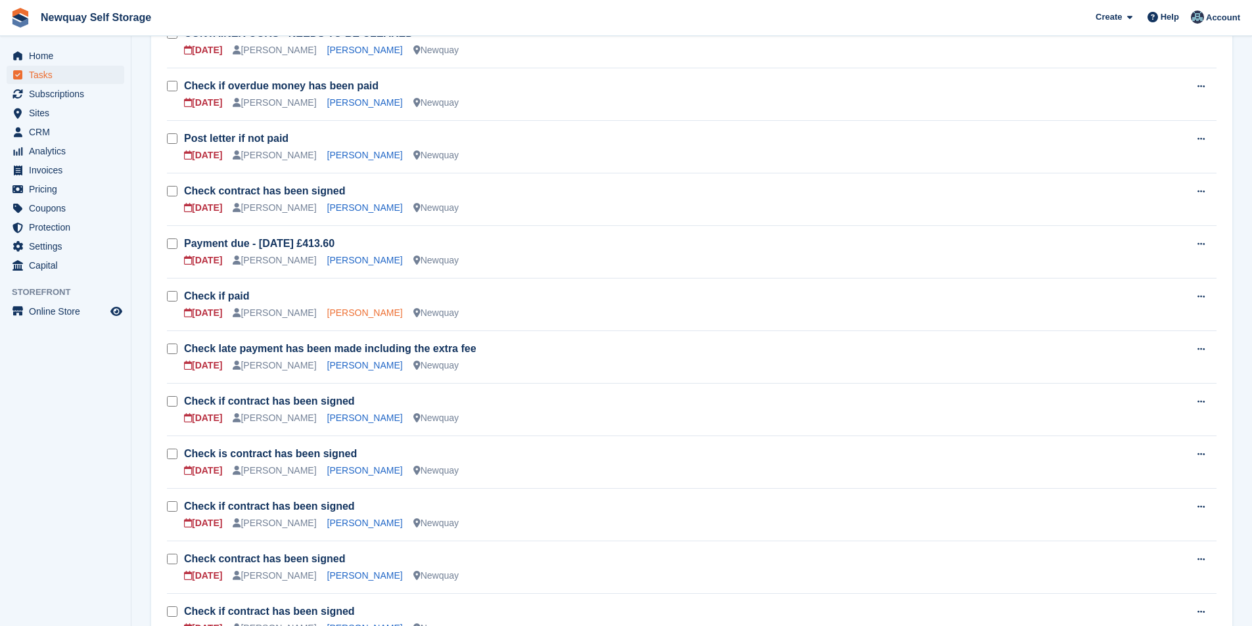
click at [329, 313] on link "[PERSON_NAME]" at bounding box center [365, 313] width 76 height 11
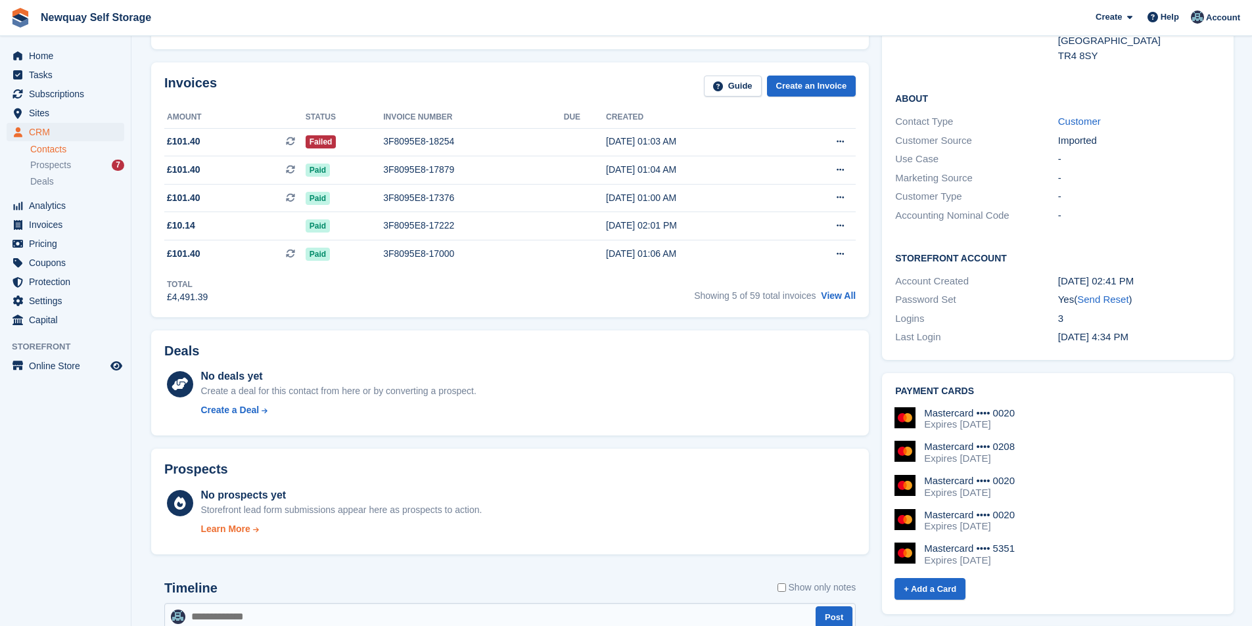
scroll to position [394, 0]
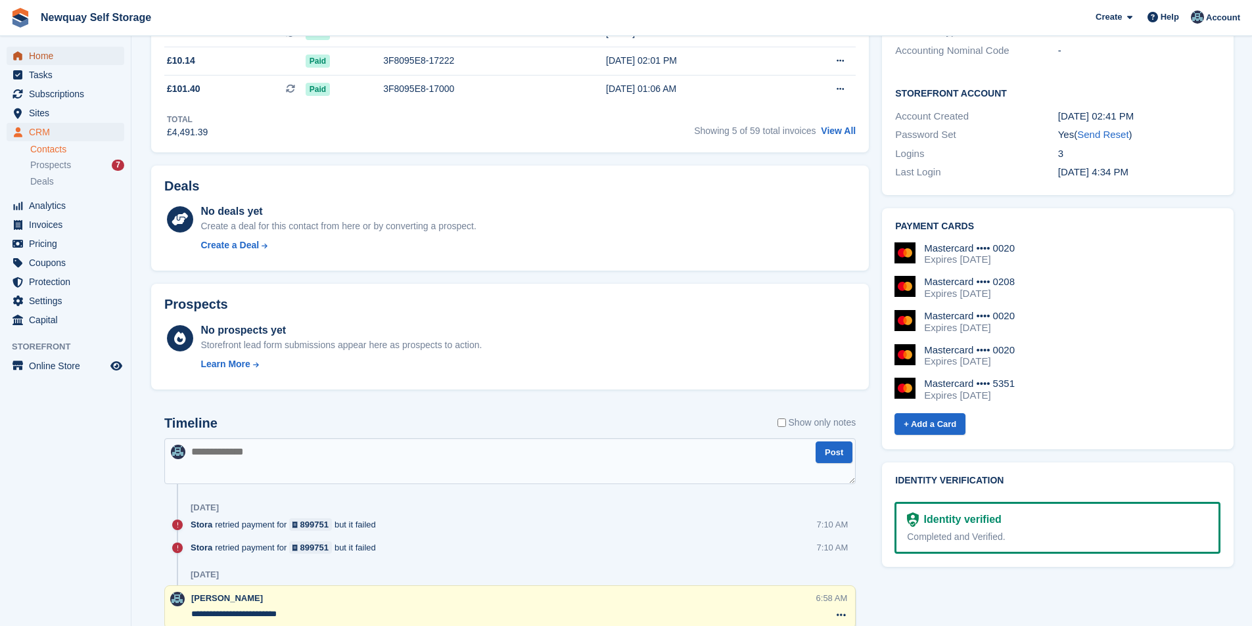
click at [43, 52] on span "Home" at bounding box center [68, 56] width 79 height 18
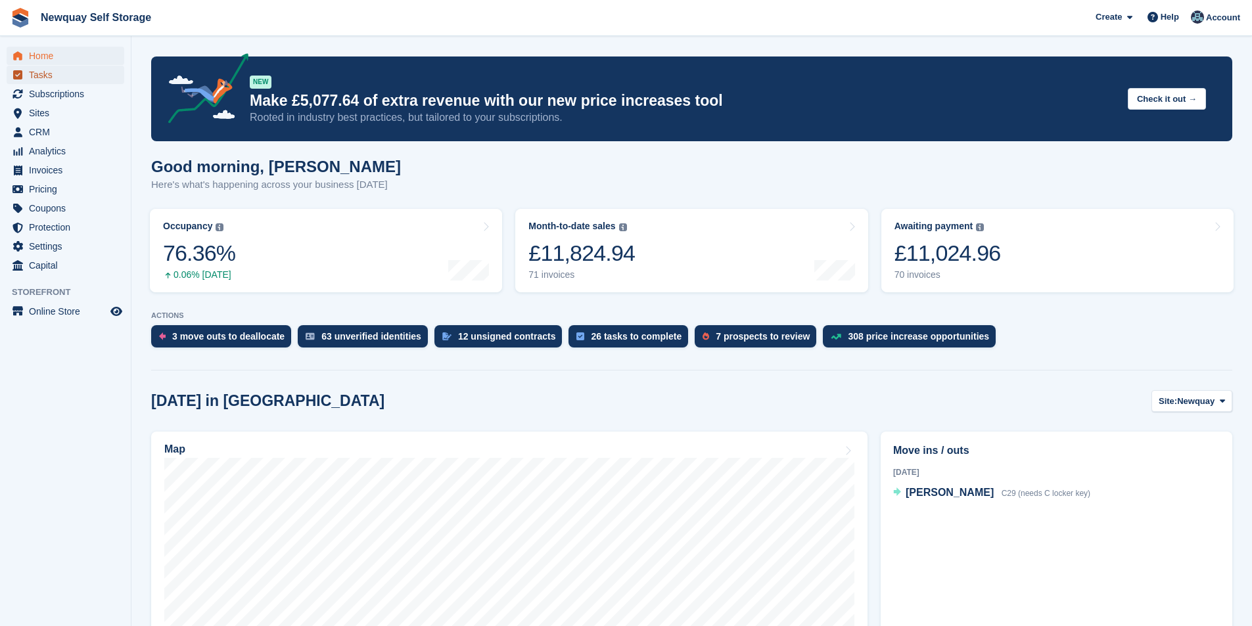
click at [49, 78] on span "Tasks" at bounding box center [68, 75] width 79 height 18
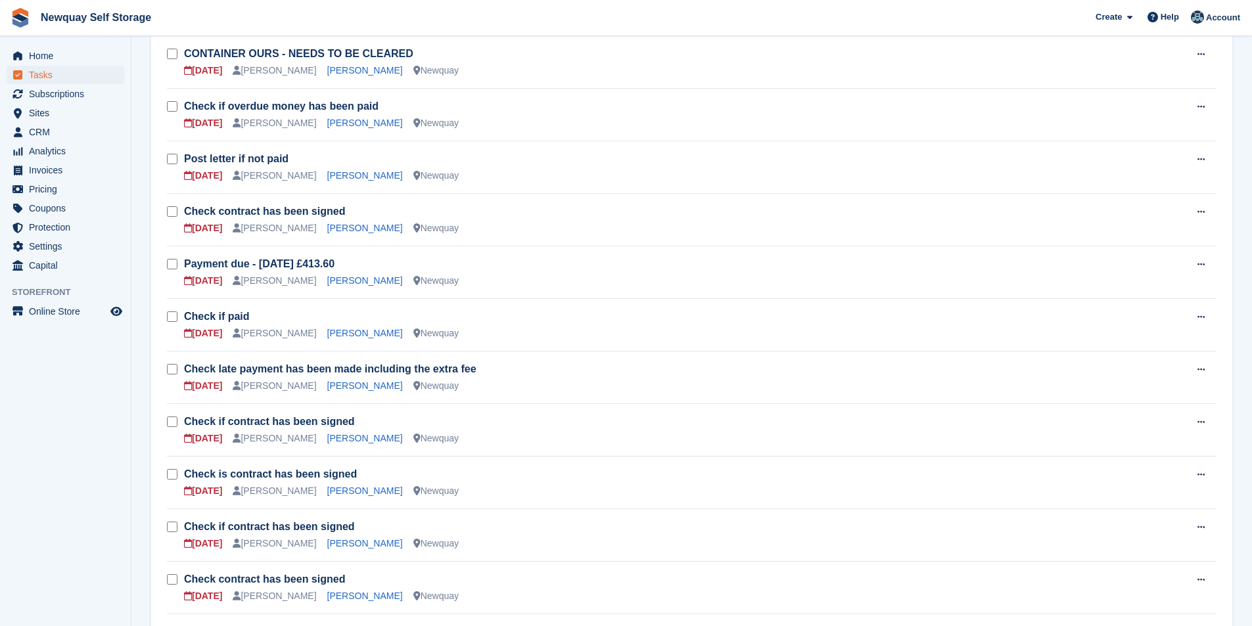
scroll to position [329, 0]
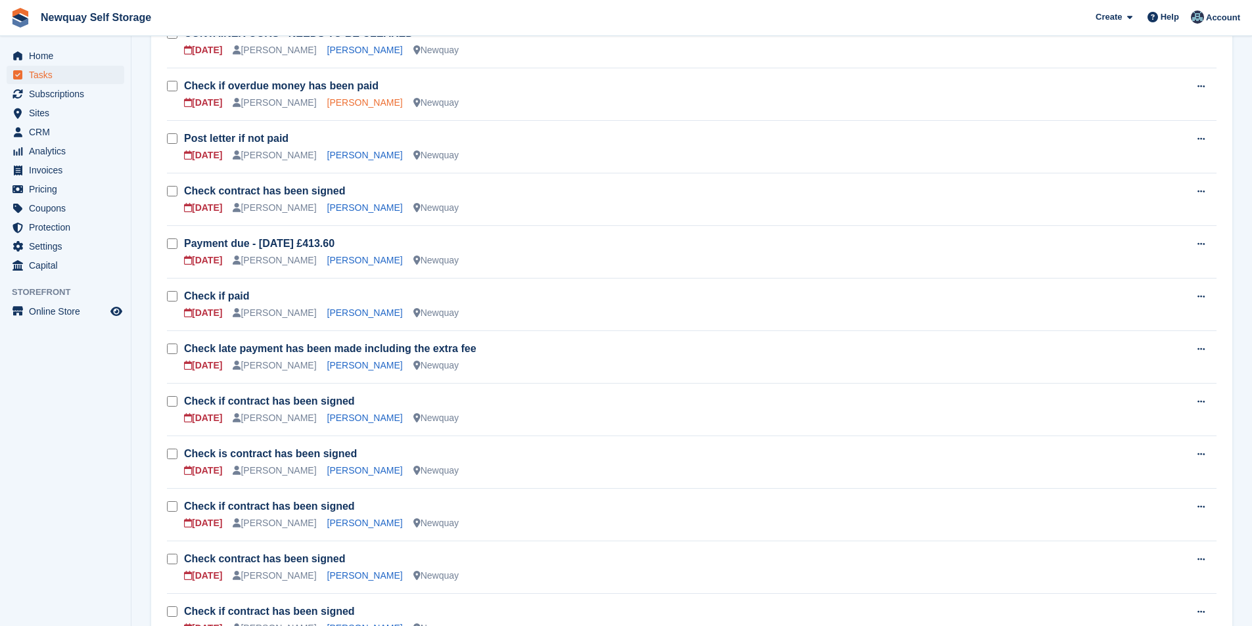
click at [344, 103] on link "[PERSON_NAME]" at bounding box center [365, 102] width 76 height 11
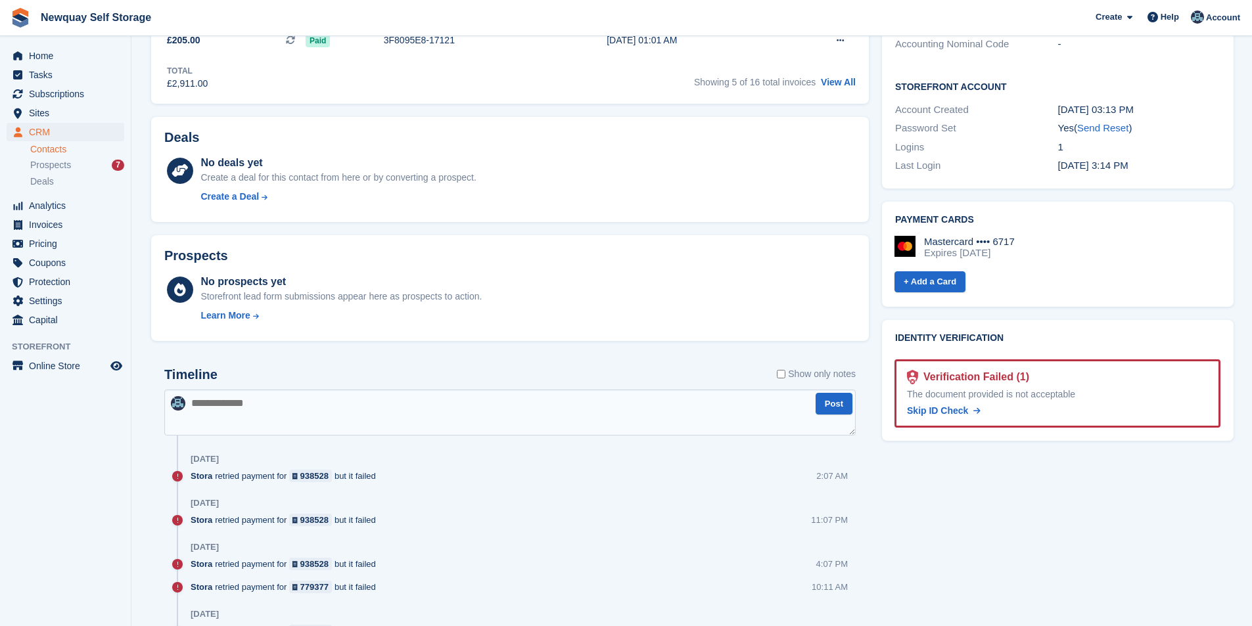
scroll to position [394, 0]
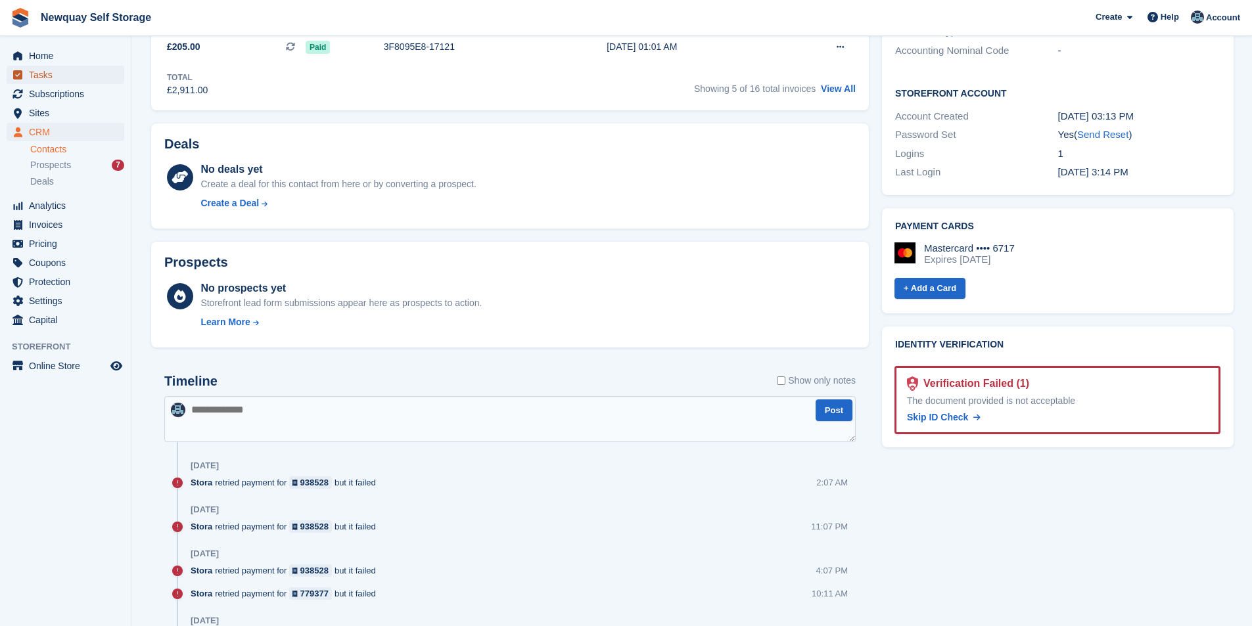
click at [65, 74] on span "Tasks" at bounding box center [68, 75] width 79 height 18
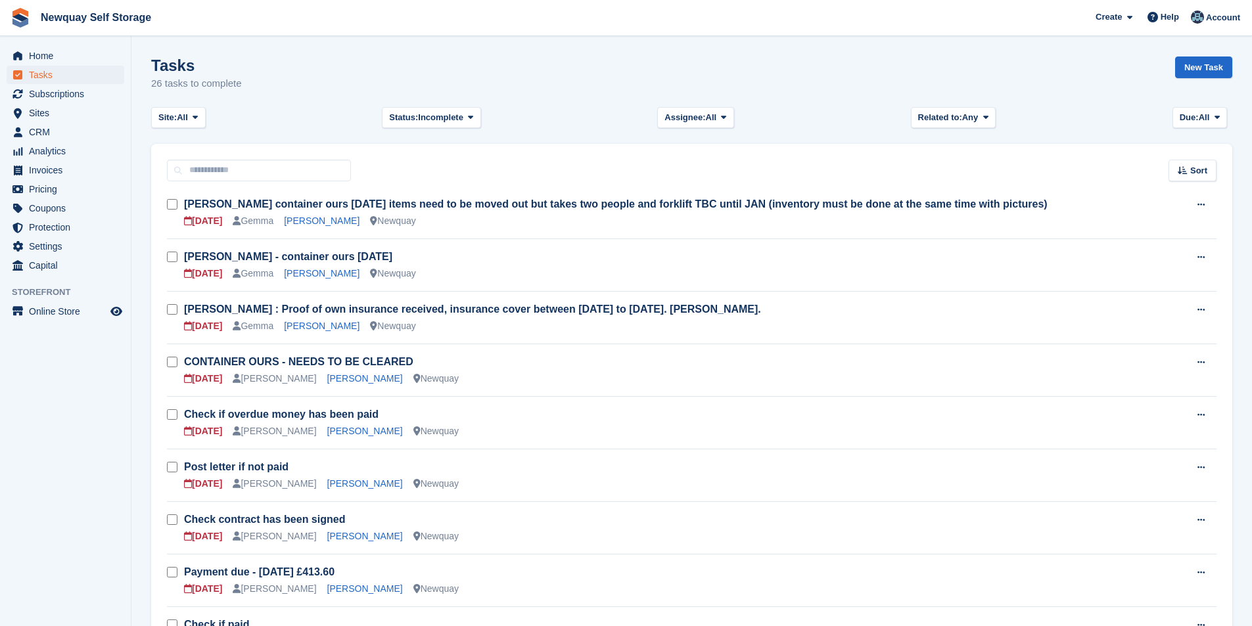
scroll to position [131, 0]
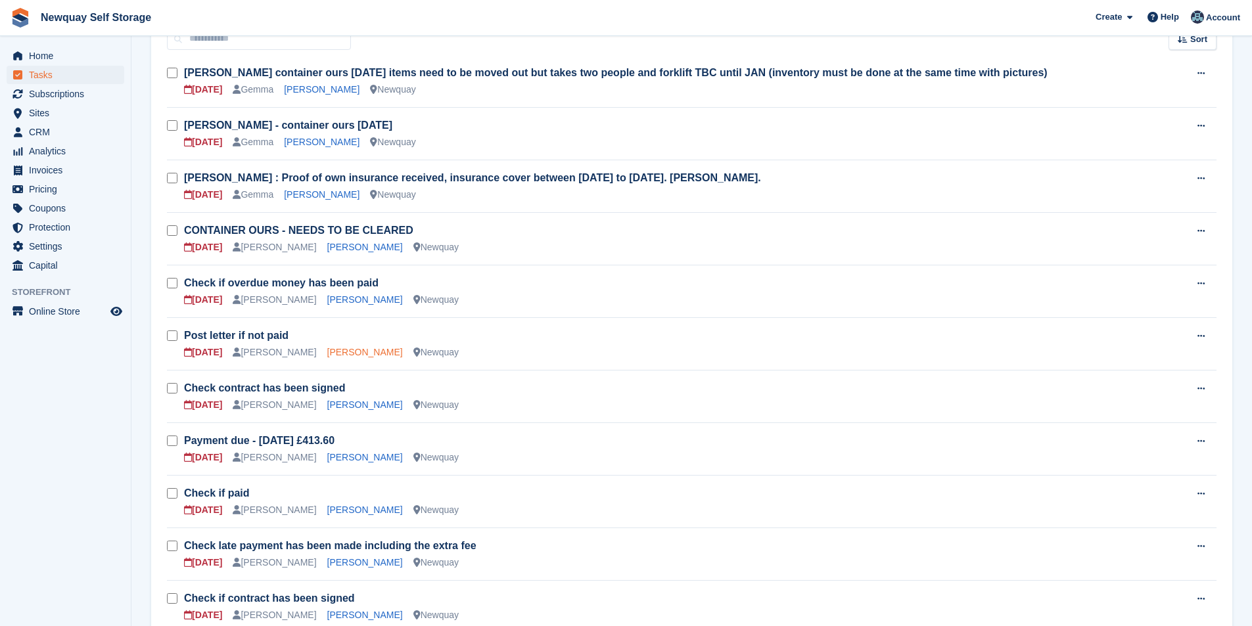
click at [347, 351] on link "[PERSON_NAME]" at bounding box center [365, 352] width 76 height 11
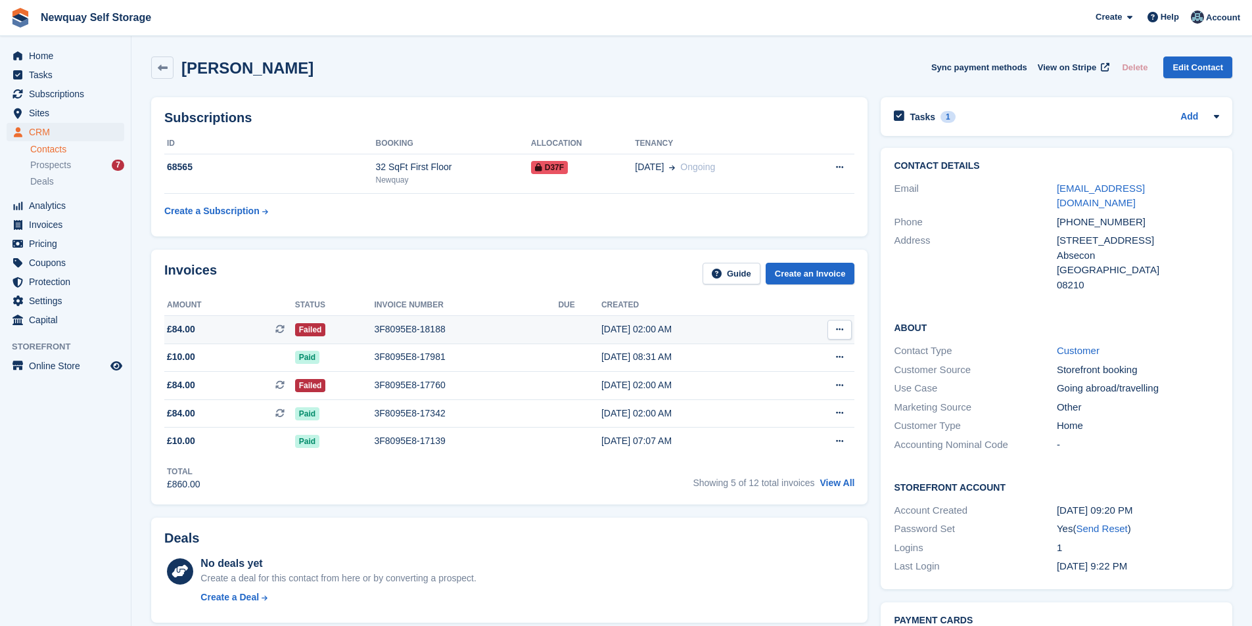
click at [368, 318] on td "Failed" at bounding box center [335, 329] width 80 height 28
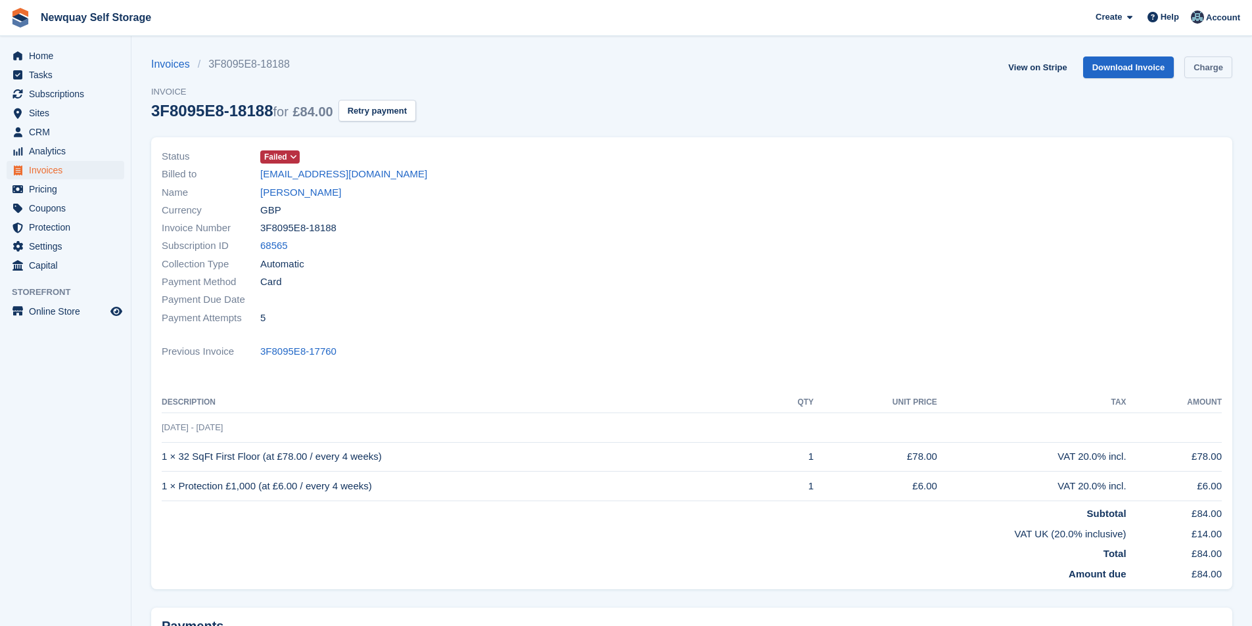
click at [1207, 67] on link "Charge" at bounding box center [1208, 68] width 48 height 22
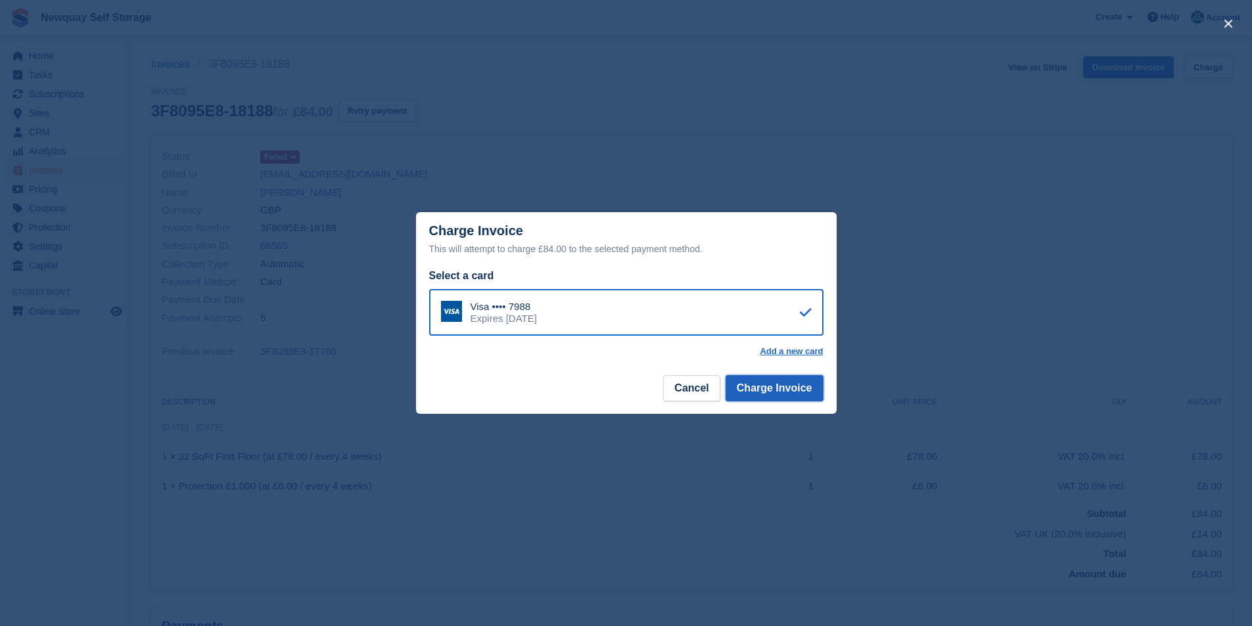
click at [793, 388] on button "Charge Invoice" at bounding box center [775, 388] width 98 height 26
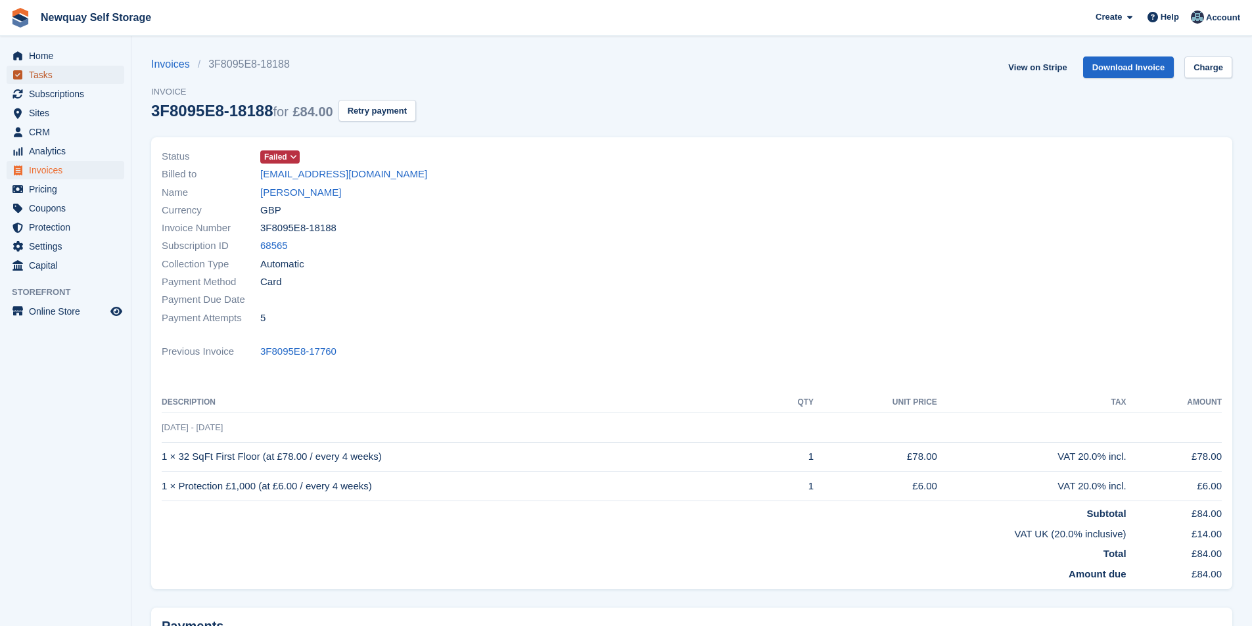
click at [37, 70] on span "Tasks" at bounding box center [68, 75] width 79 height 18
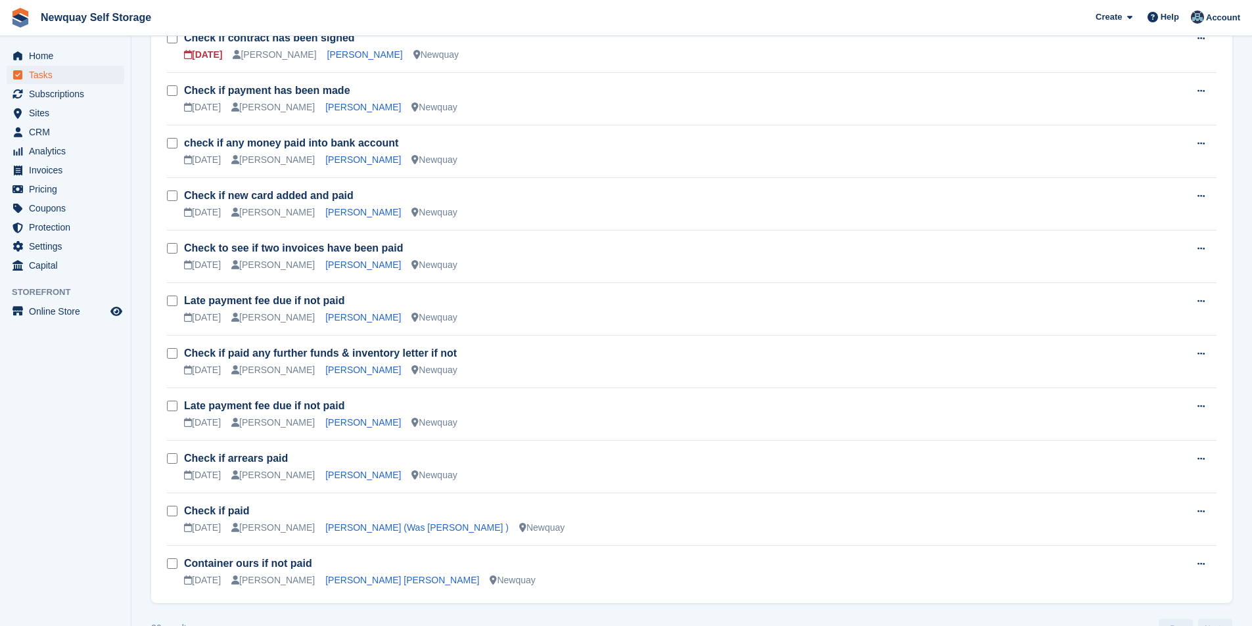
scroll to position [987, 0]
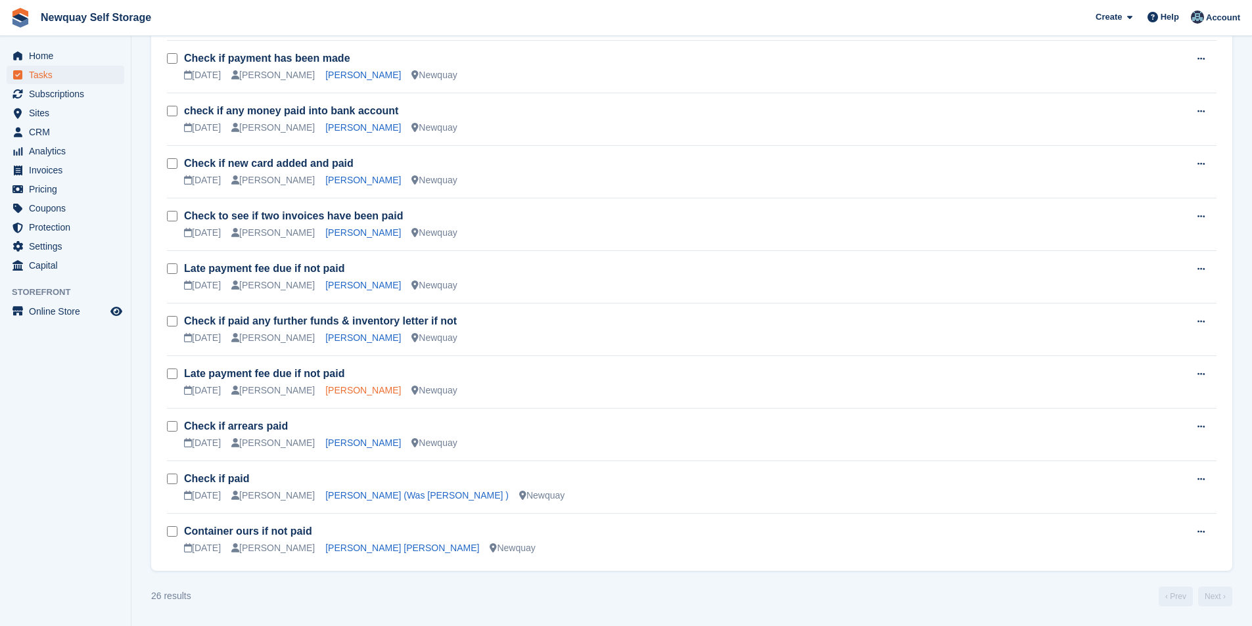
click at [352, 395] on link "[PERSON_NAME]" at bounding box center [363, 390] width 76 height 11
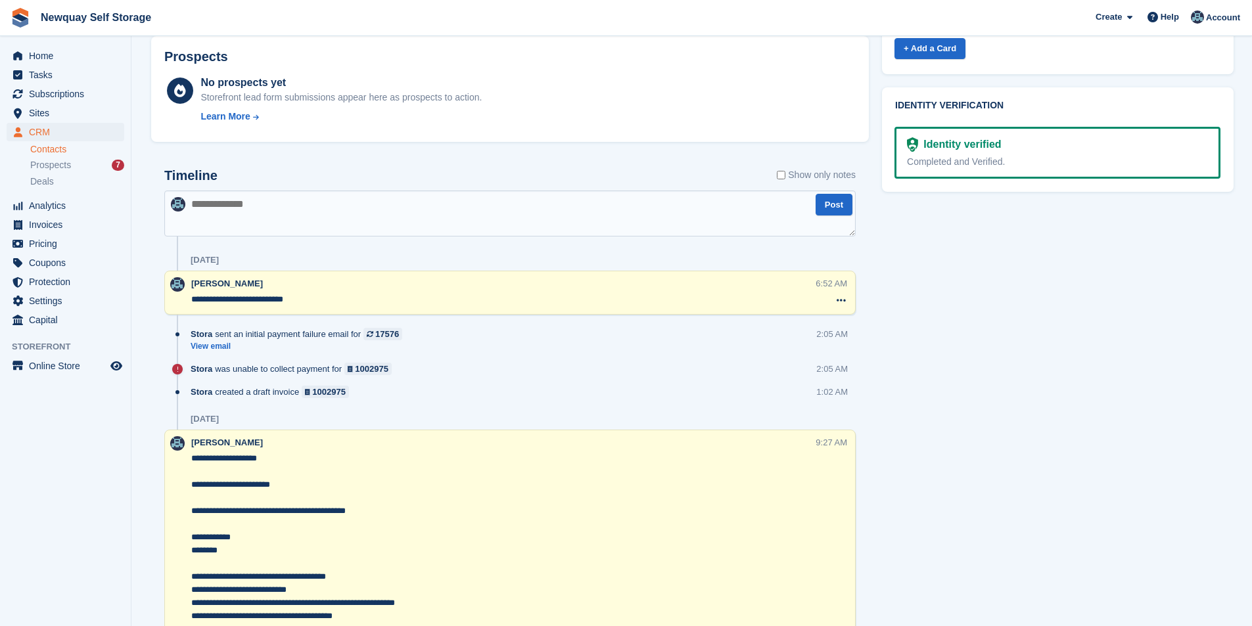
scroll to position [460, 0]
